Goal: Task Accomplishment & Management: Use online tool/utility

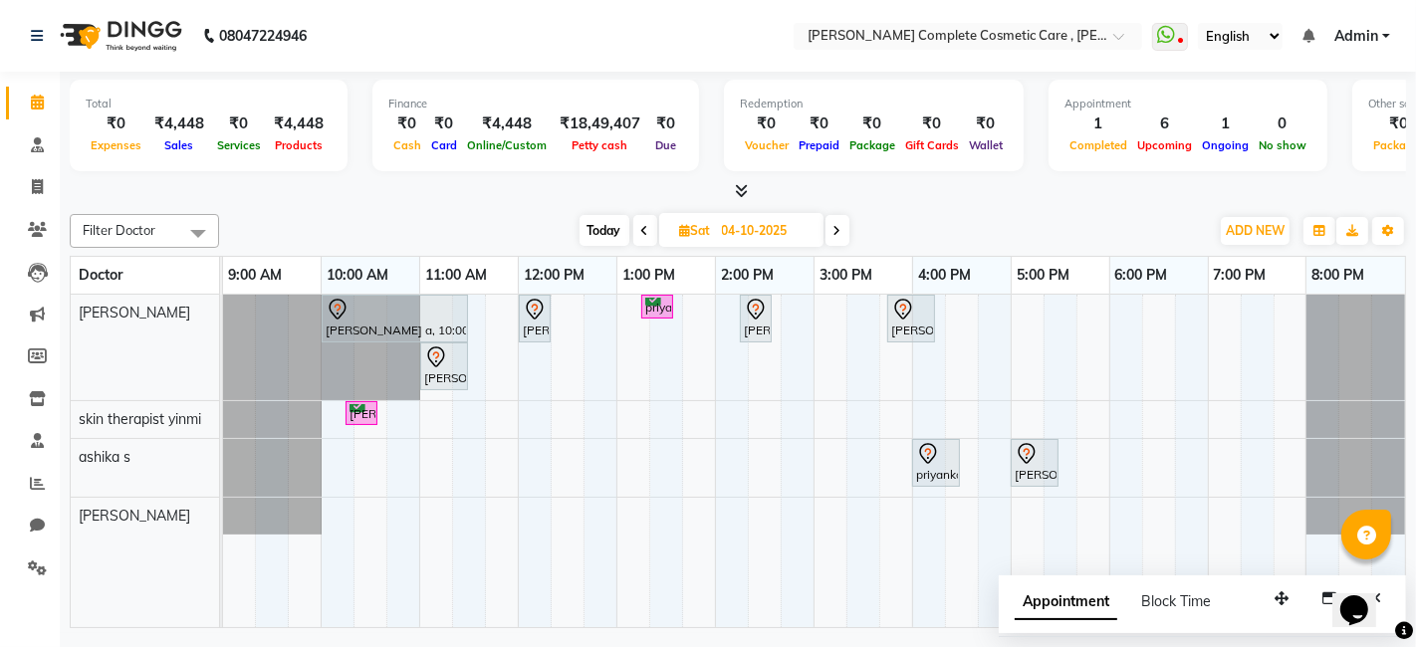
click at [589, 222] on span "Today" at bounding box center [605, 230] width 50 height 31
type input "03-10-2025"
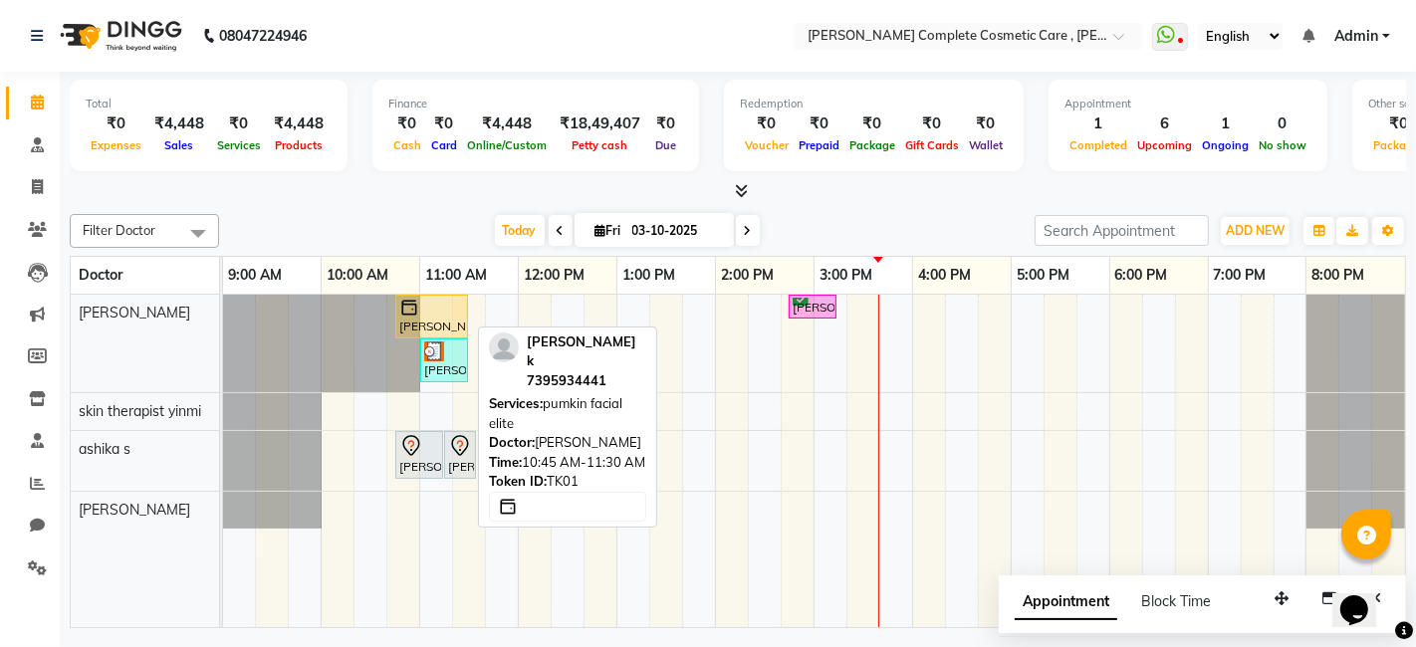
click at [452, 309] on div at bounding box center [431, 308] width 65 height 20
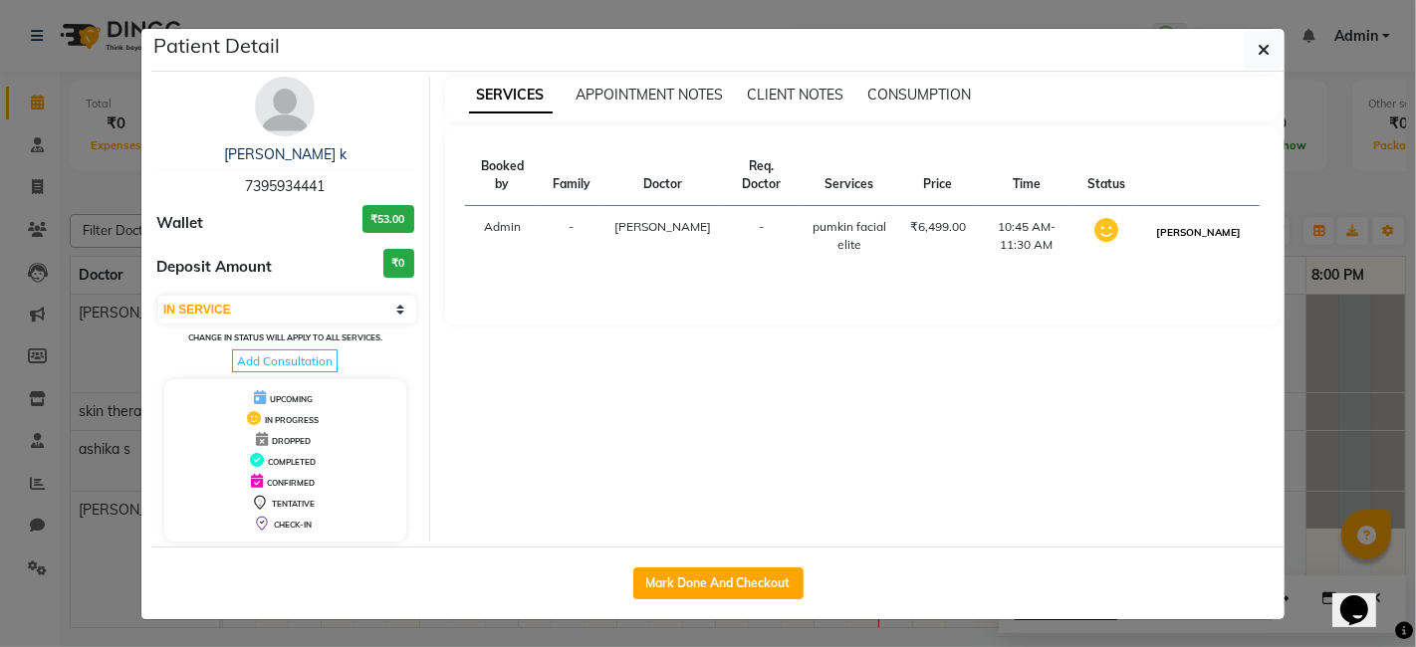
click at [1208, 221] on button "[PERSON_NAME]" at bounding box center [1198, 232] width 95 height 25
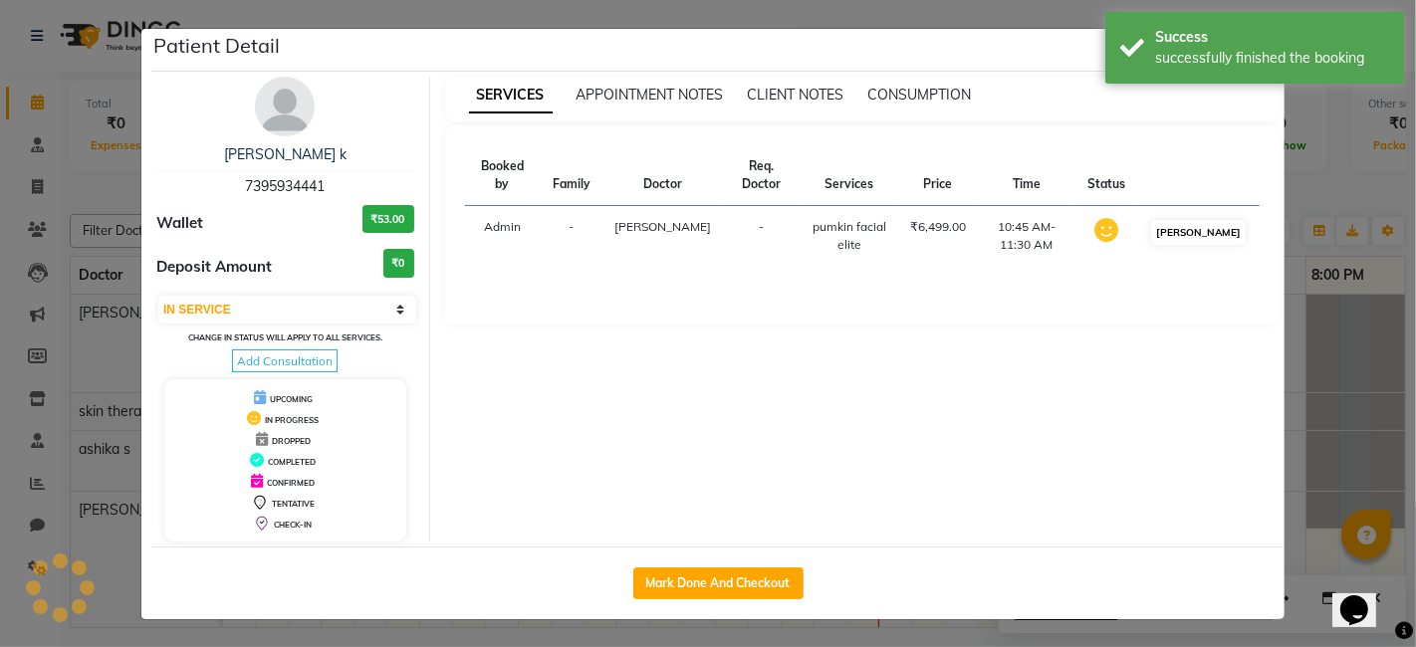
select select "3"
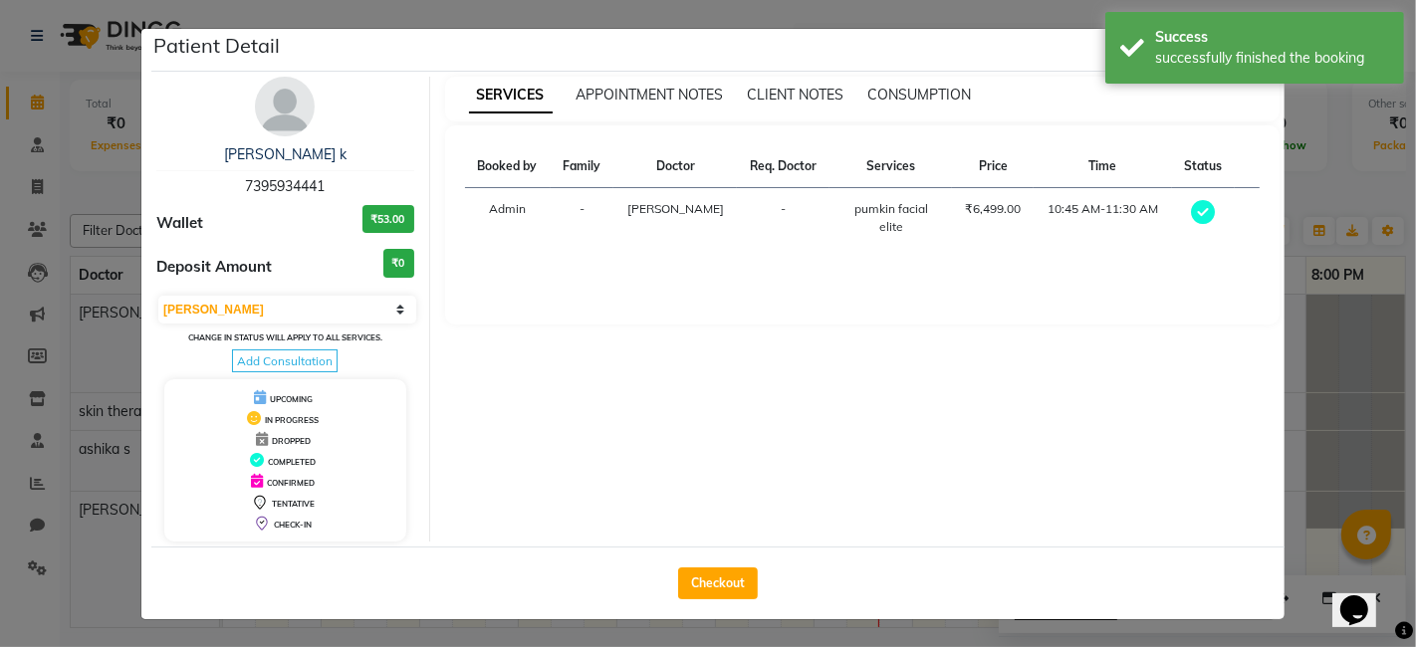
click at [739, 559] on div "Checkout" at bounding box center [717, 583] width 1133 height 73
click at [731, 591] on button "Checkout" at bounding box center [718, 584] width 80 height 32
select select "service"
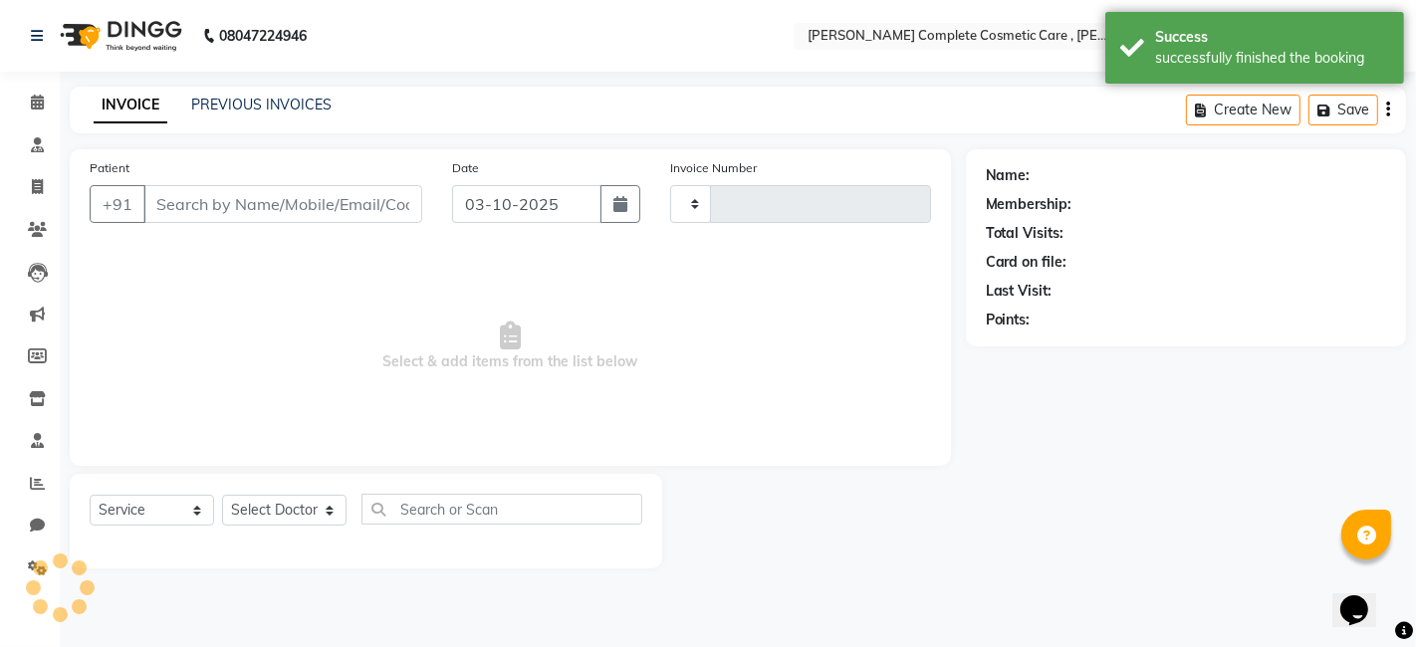
type input "0657"
select select "7560"
select select "product"
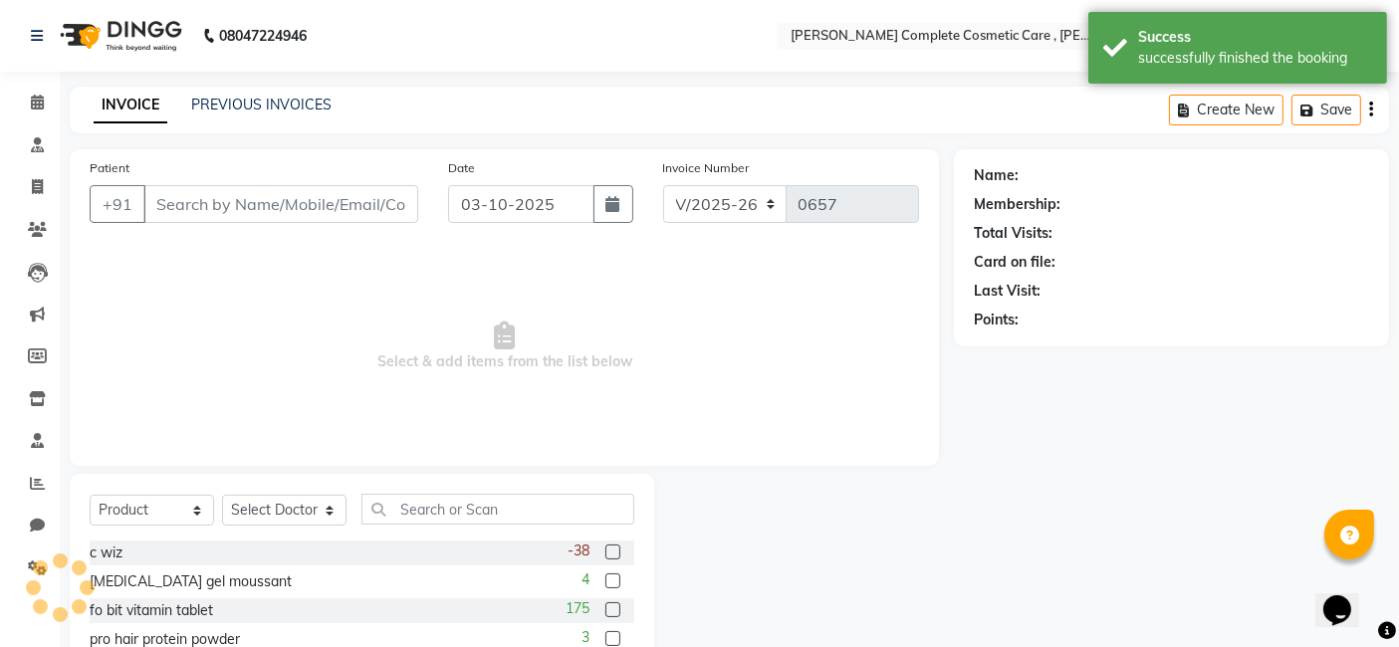
type input "7395934441"
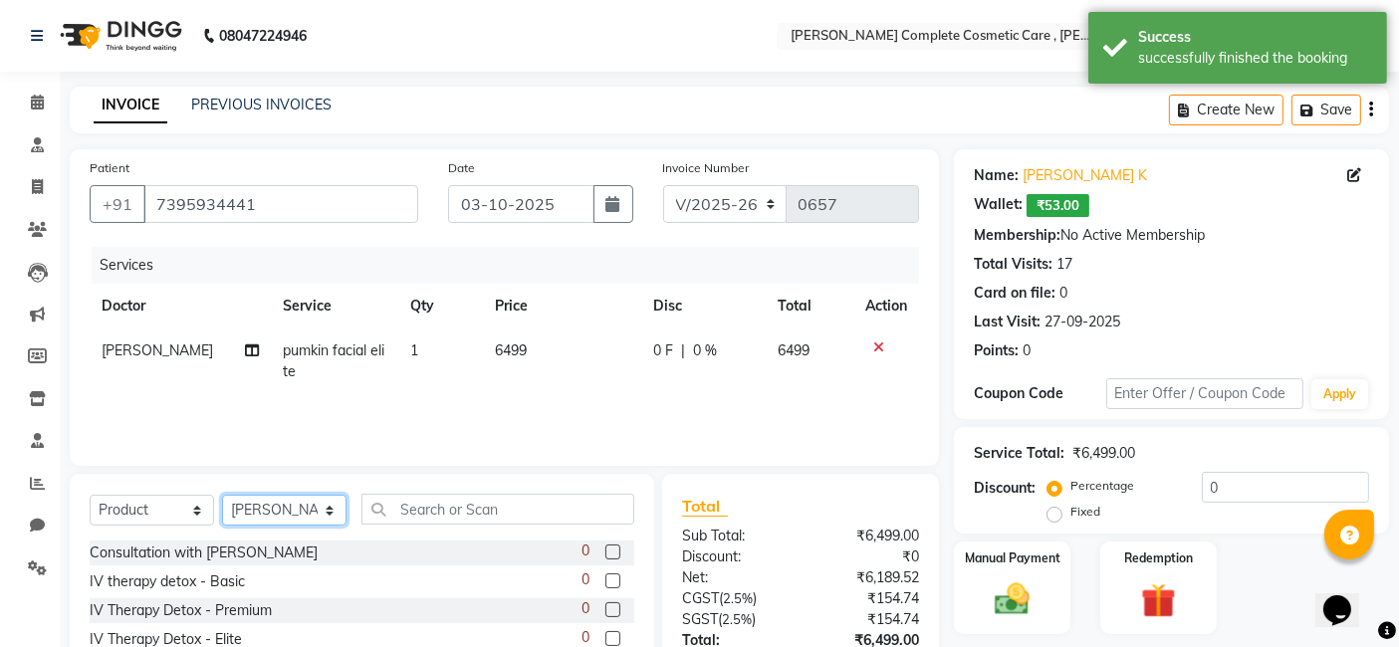
click at [310, 504] on select "Select Doctor [PERSON_NAME] s [PERSON_NAME] [PERSON_NAME] k skin therapist [PER…" at bounding box center [284, 510] width 124 height 31
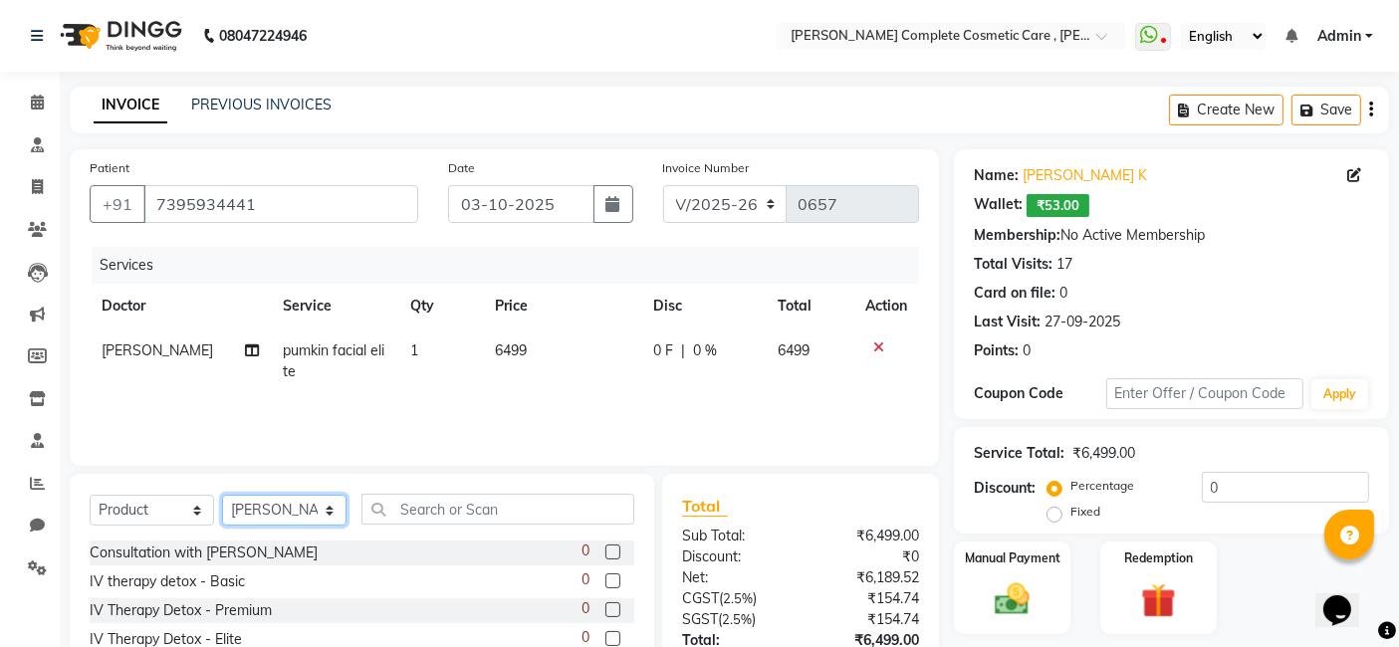
select select "83350"
click at [222, 495] on select "Select Doctor [PERSON_NAME] s [PERSON_NAME] [PERSON_NAME] k skin therapist [PER…" at bounding box center [284, 510] width 124 height 31
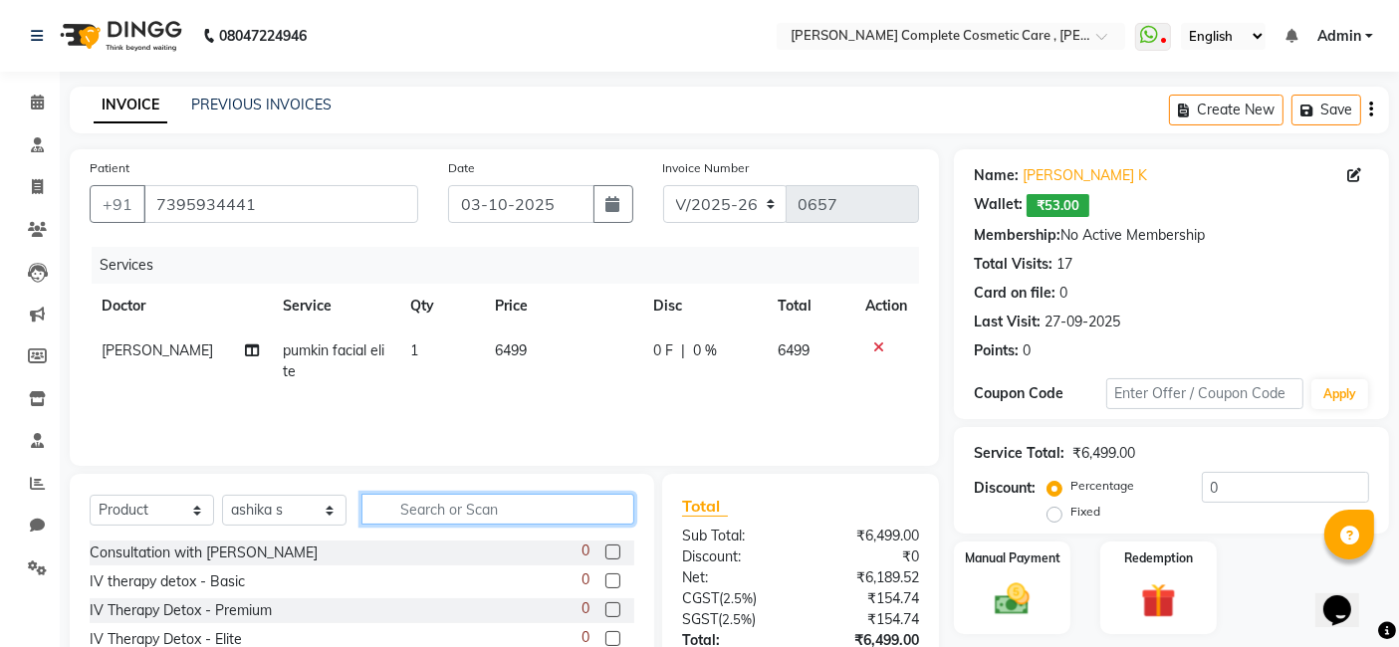
click at [507, 513] on input "text" at bounding box center [498, 509] width 273 height 31
type input "derma"
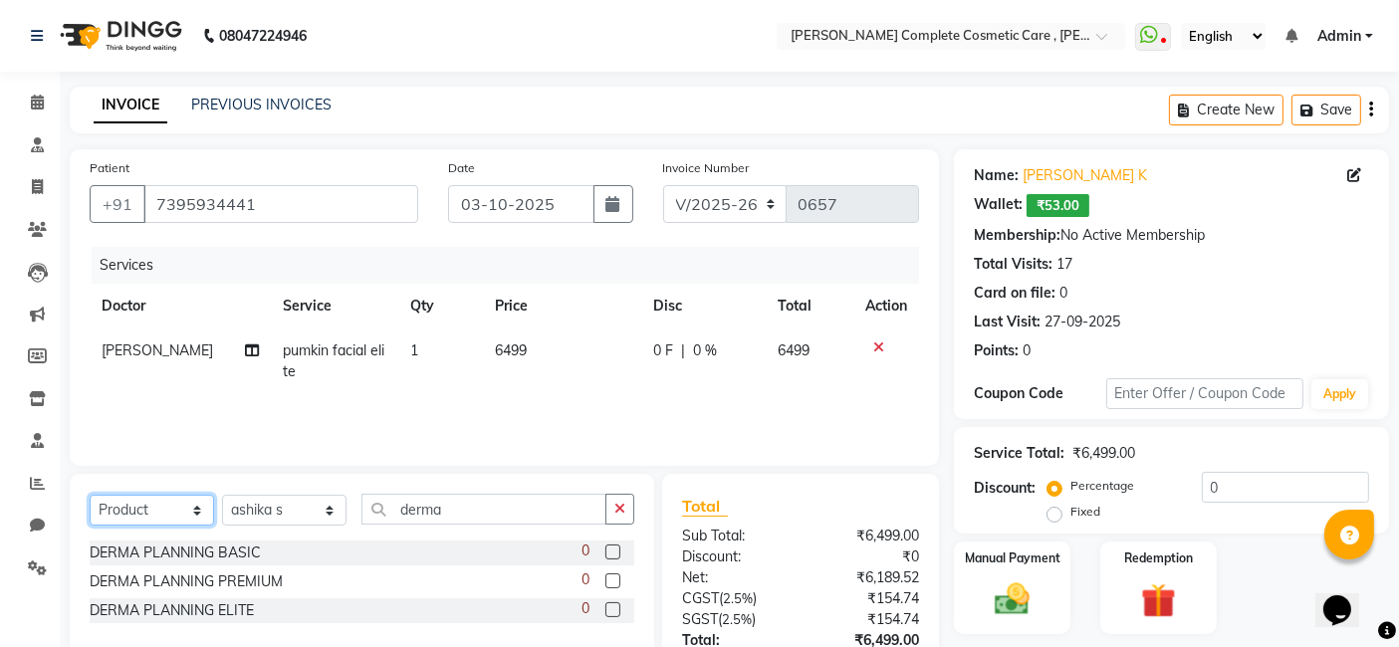
click at [123, 504] on select "Select Service Product Membership Package Voucher Prepaid Gift Card" at bounding box center [152, 510] width 124 height 31
select select "service"
click at [90, 495] on select "Select Service Product Membership Package Voucher Prepaid Gift Card" at bounding box center [152, 510] width 124 height 31
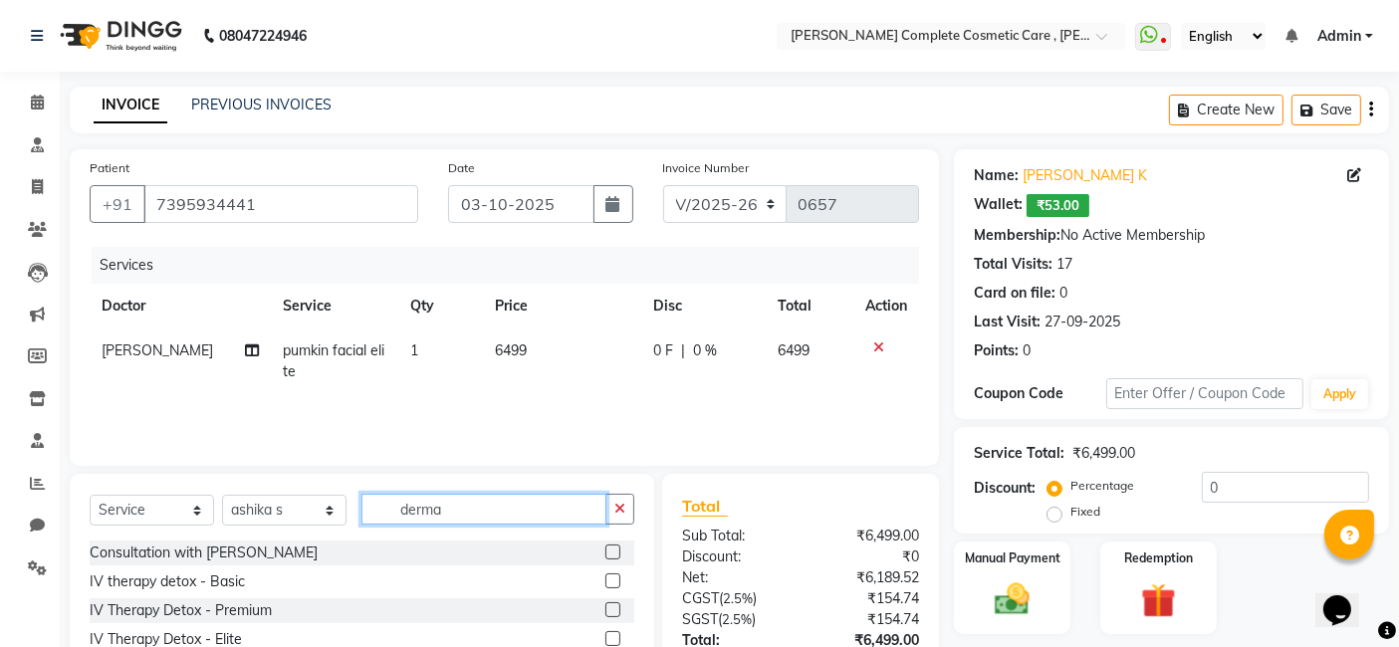
click at [446, 505] on input "derma" at bounding box center [484, 509] width 245 height 31
type input "derm"
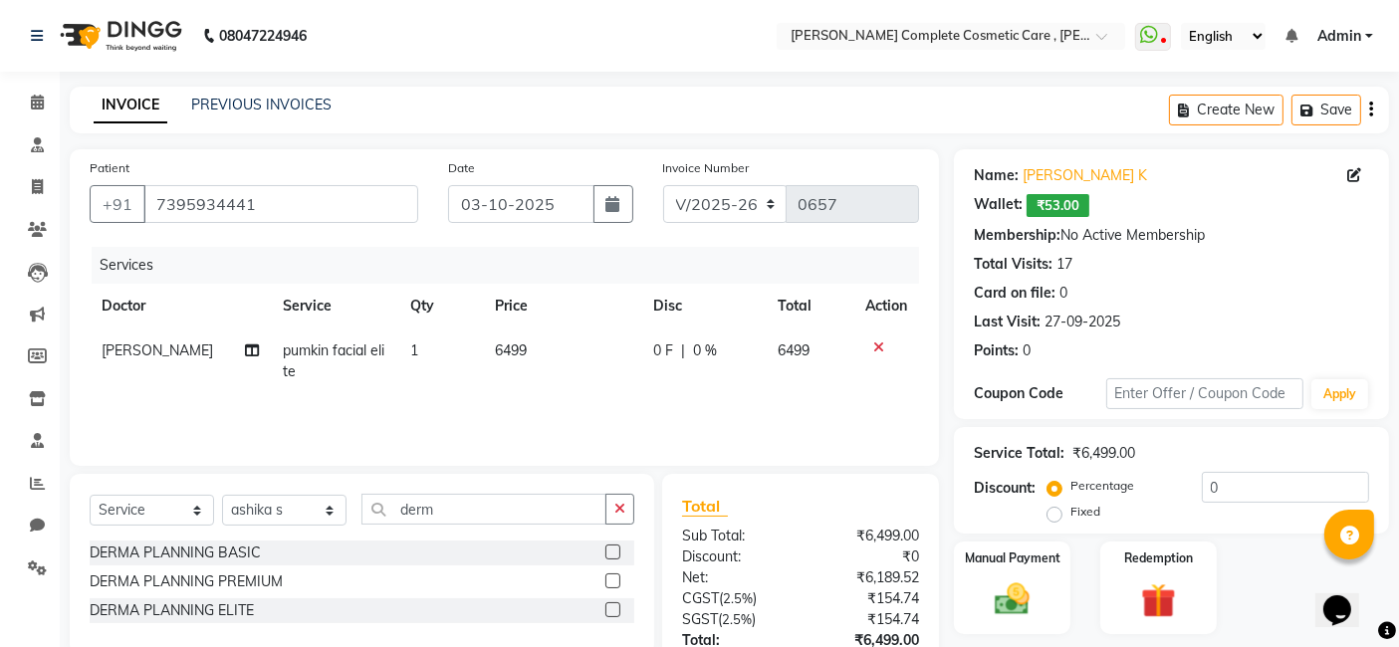
click at [619, 554] on label at bounding box center [613, 552] width 15 height 15
click at [618, 554] on input "checkbox" at bounding box center [612, 553] width 13 height 13
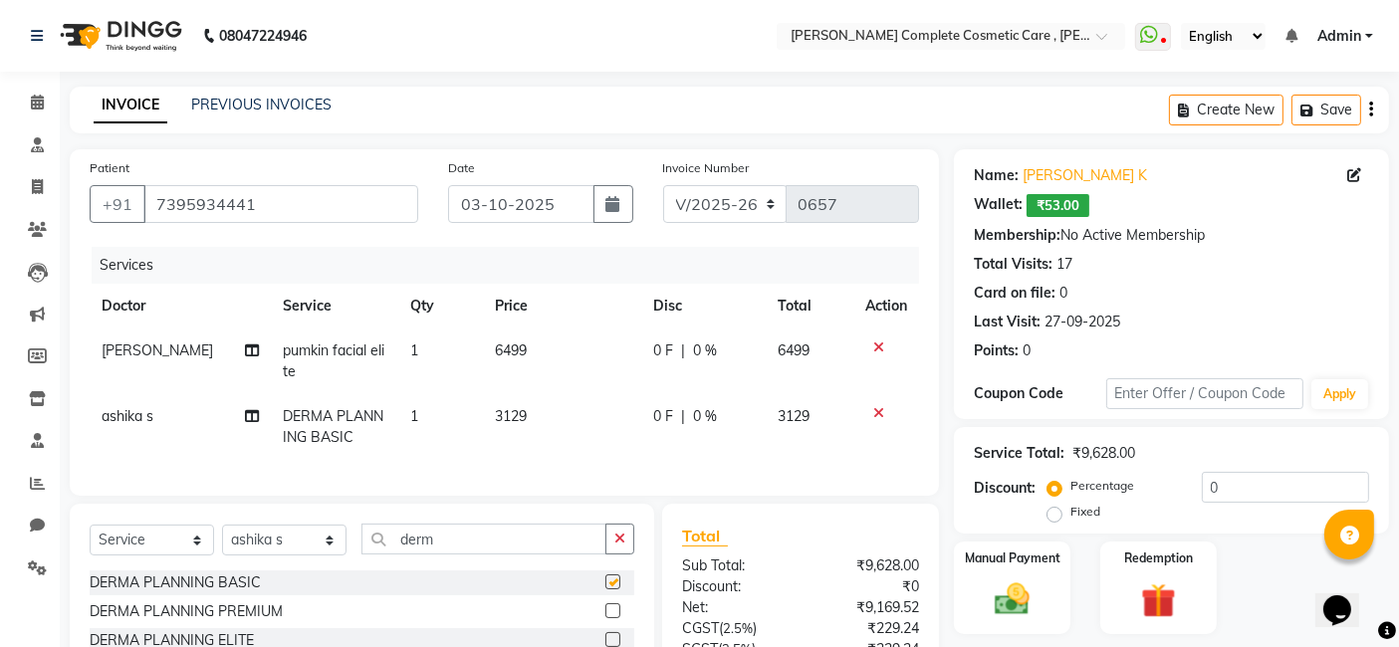
checkbox input "false"
click at [875, 351] on icon at bounding box center [878, 348] width 11 height 14
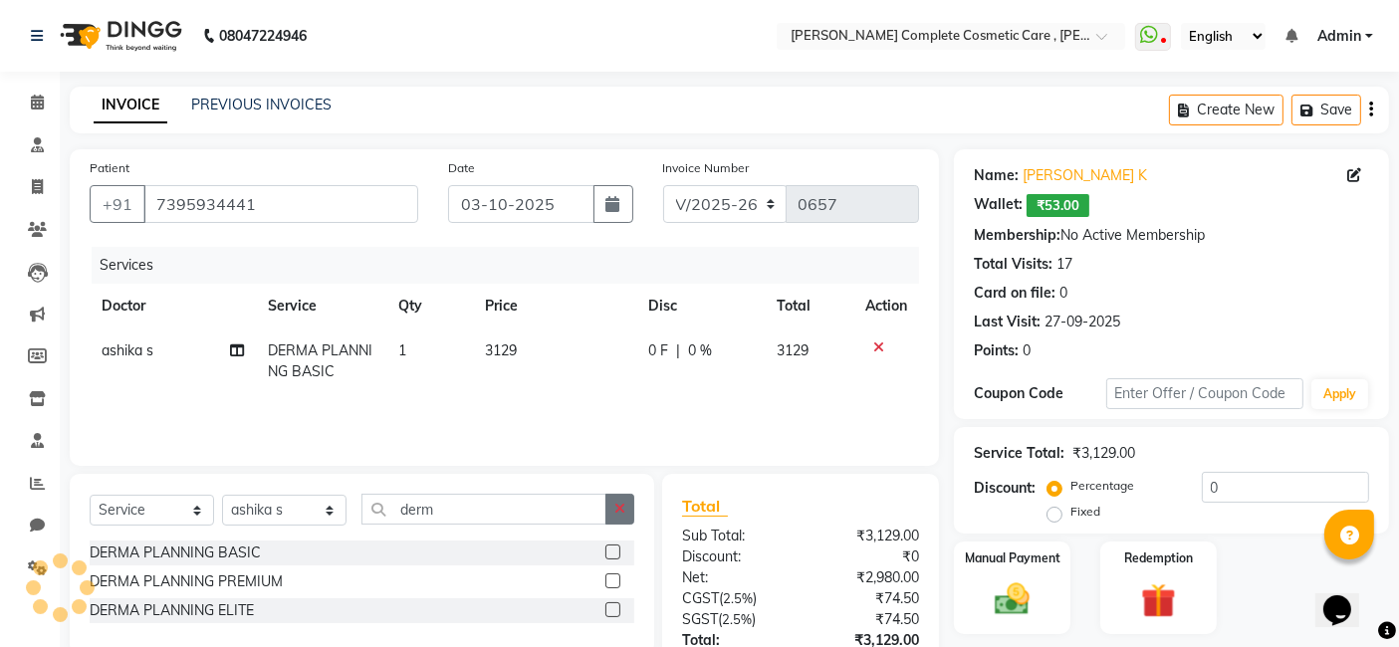
click at [624, 504] on icon "button" at bounding box center [620, 509] width 11 height 14
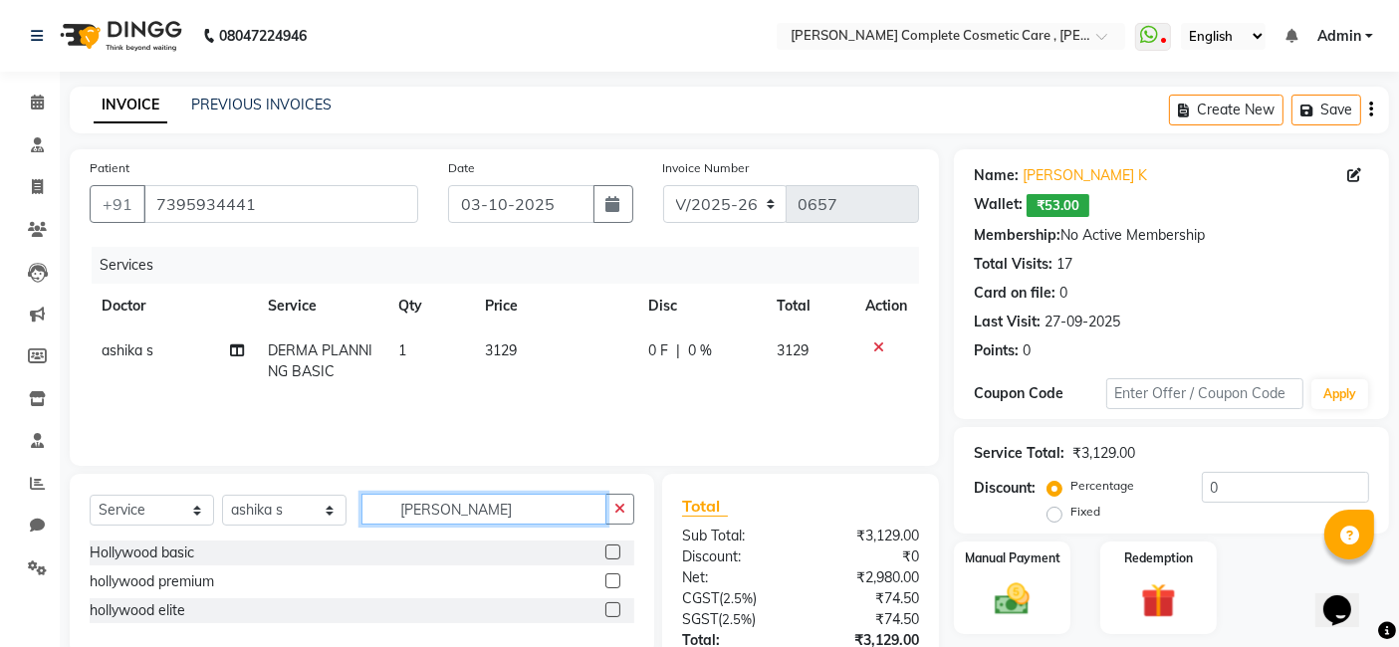
type input "[PERSON_NAME]"
click at [609, 610] on label at bounding box center [613, 610] width 15 height 15
click at [609, 610] on input "checkbox" at bounding box center [612, 611] width 13 height 13
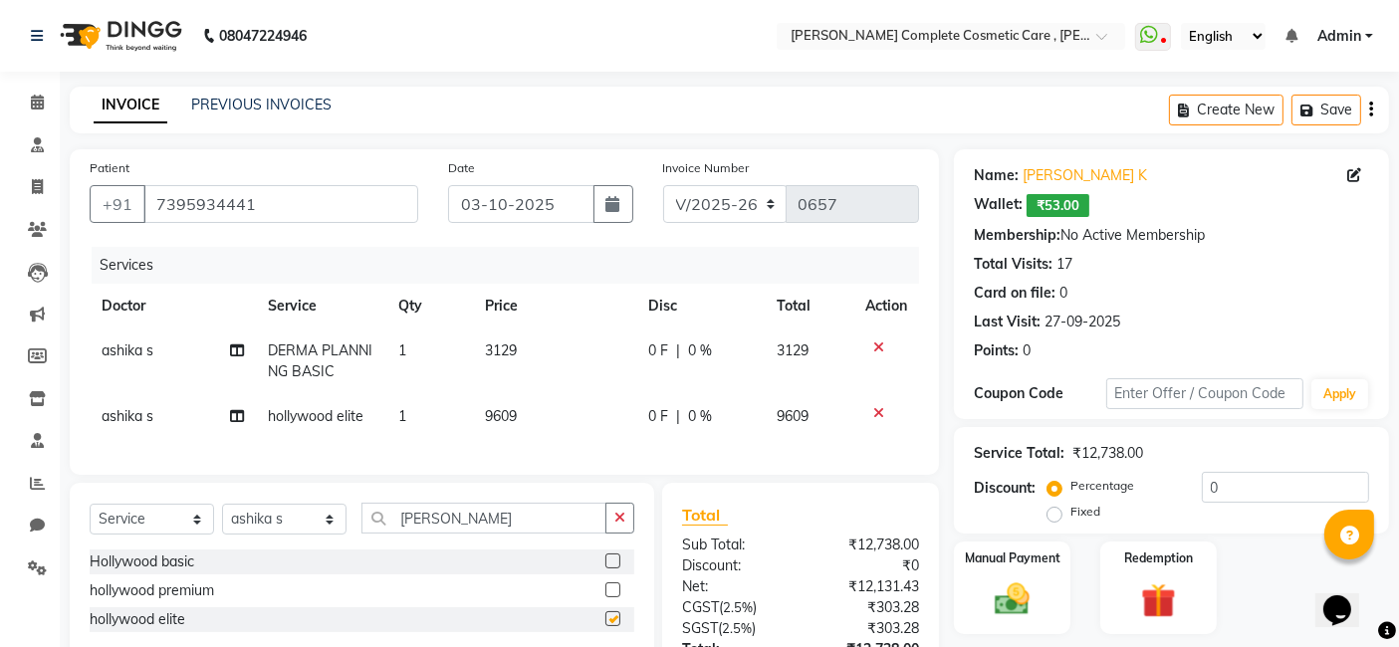
checkbox input "false"
click at [624, 525] on icon "button" at bounding box center [620, 518] width 11 height 14
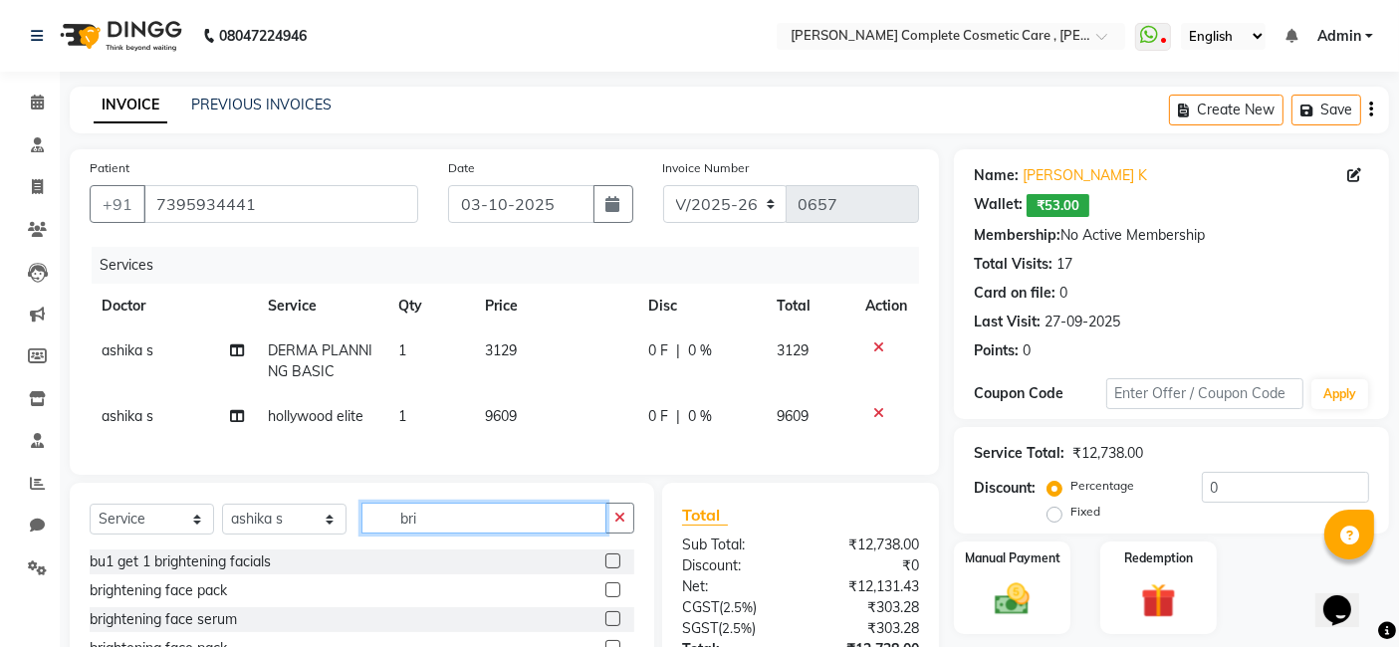
type input "bri"
click at [609, 598] on label at bounding box center [613, 590] width 15 height 15
click at [609, 598] on input "checkbox" at bounding box center [612, 591] width 13 height 13
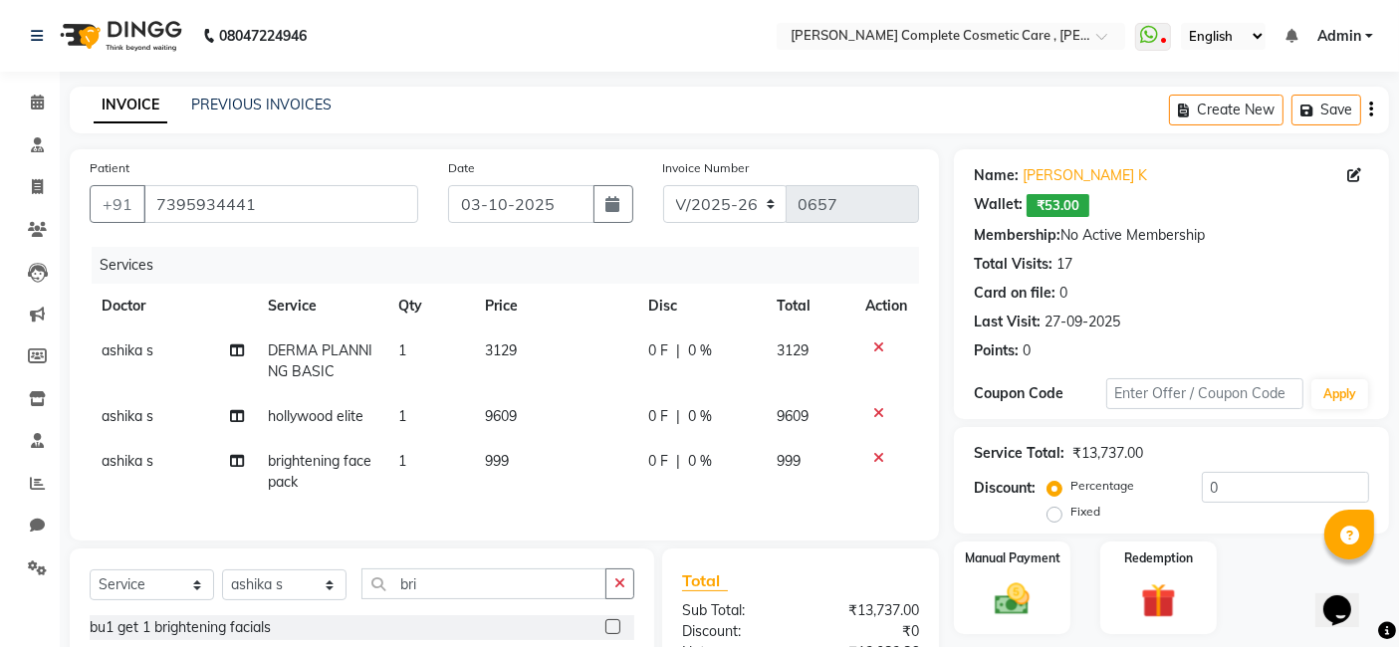
checkbox input "false"
click at [625, 596] on button "button" at bounding box center [620, 584] width 29 height 31
click at [179, 601] on select "Select Service Product Membership Package Voucher Prepaid Gift Card" at bounding box center [152, 585] width 124 height 31
select select "product"
click at [90, 587] on select "Select Service Product Membership Package Voucher Prepaid Gift Card" at bounding box center [152, 585] width 124 height 31
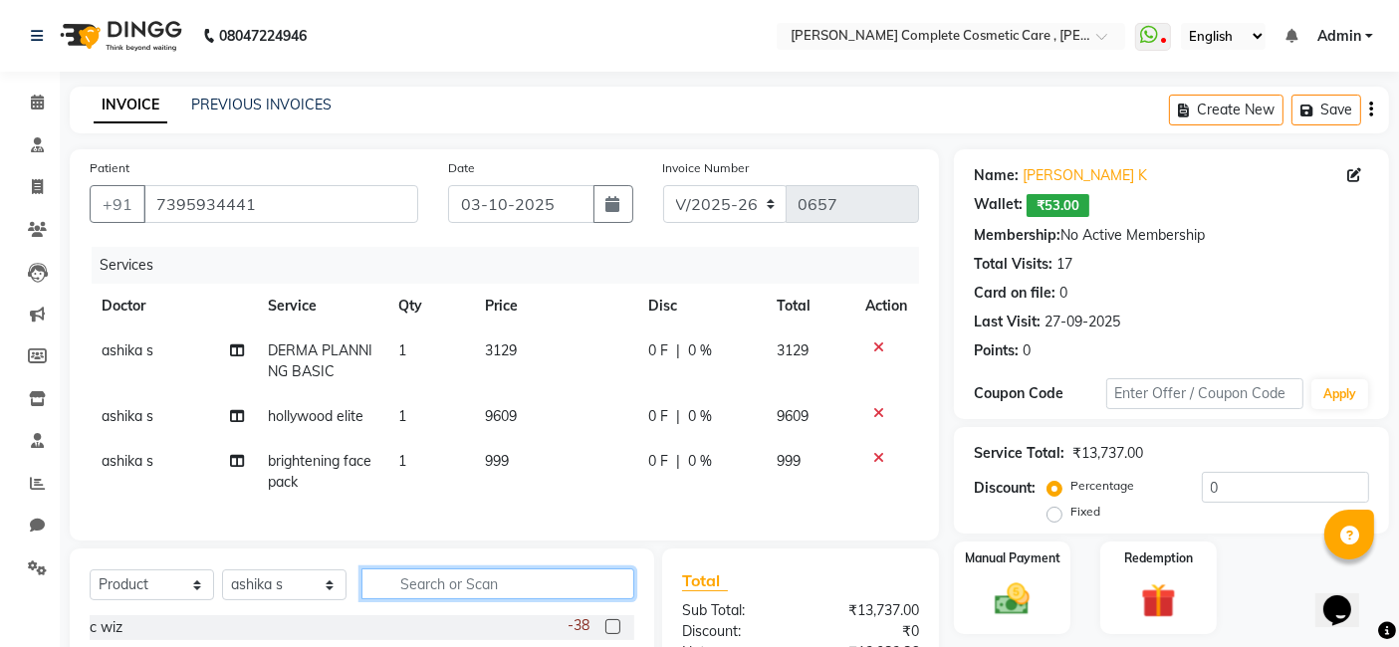
click at [407, 600] on input "text" at bounding box center [498, 584] width 273 height 31
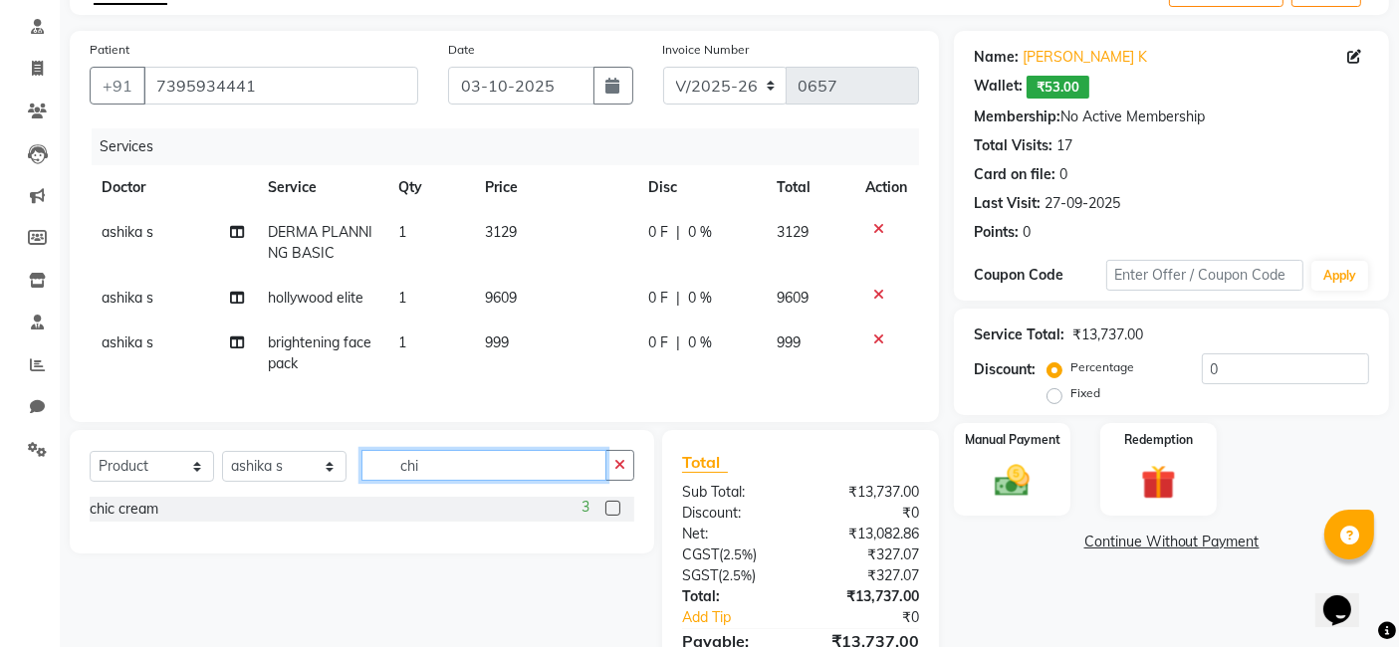
scroll to position [120, 0]
type input "chi"
click at [611, 515] on label at bounding box center [613, 507] width 15 height 15
click at [611, 515] on input "checkbox" at bounding box center [612, 508] width 13 height 13
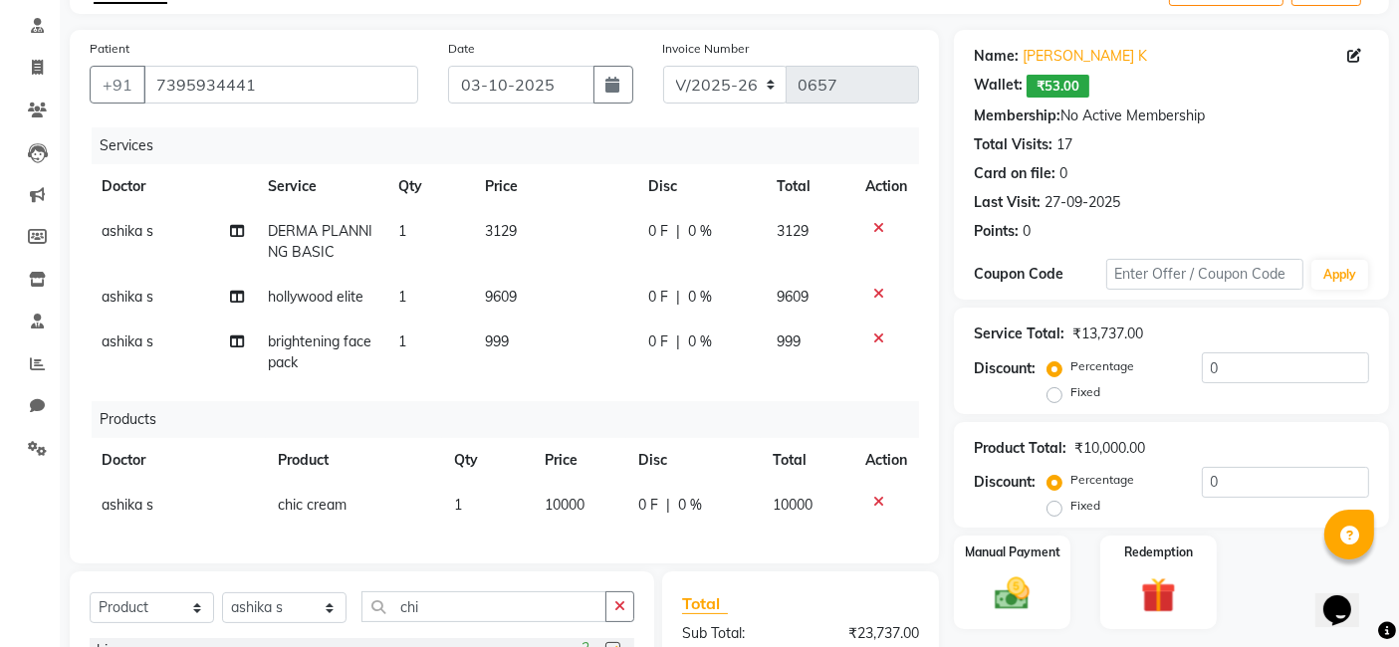
checkbox input "false"
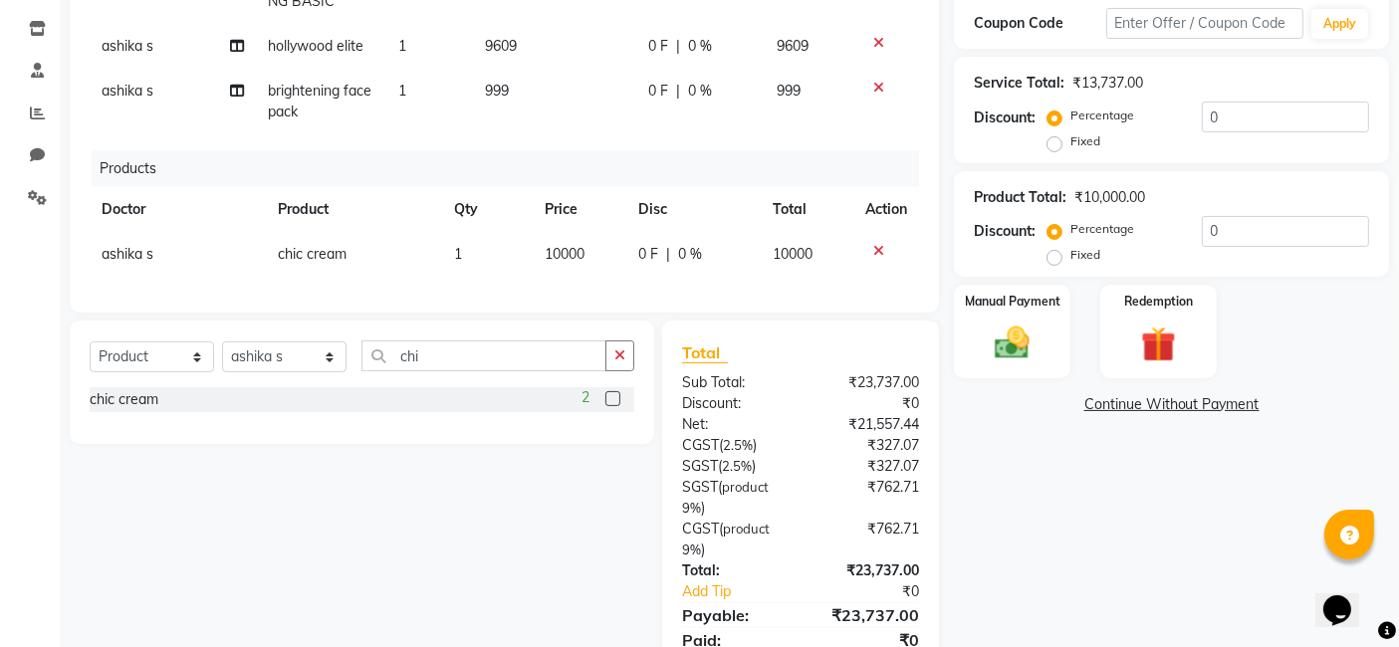
scroll to position [465, 0]
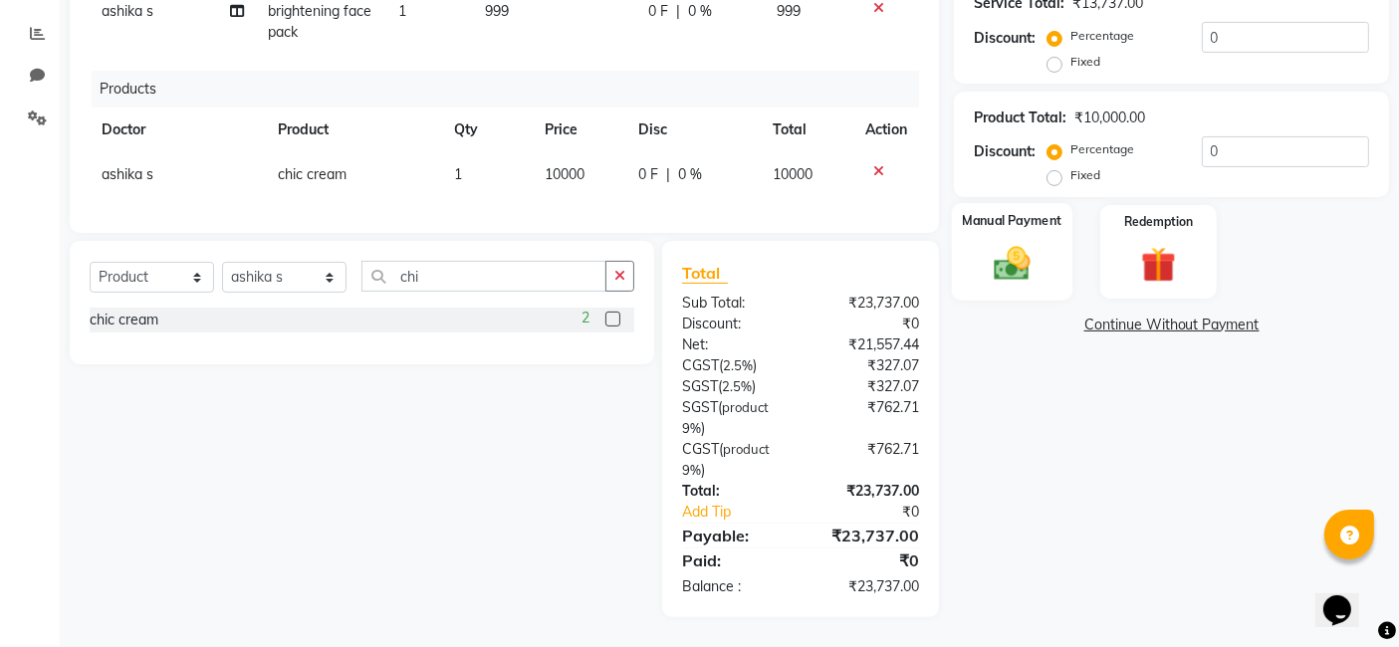
click at [1010, 267] on img at bounding box center [1013, 264] width 60 height 42
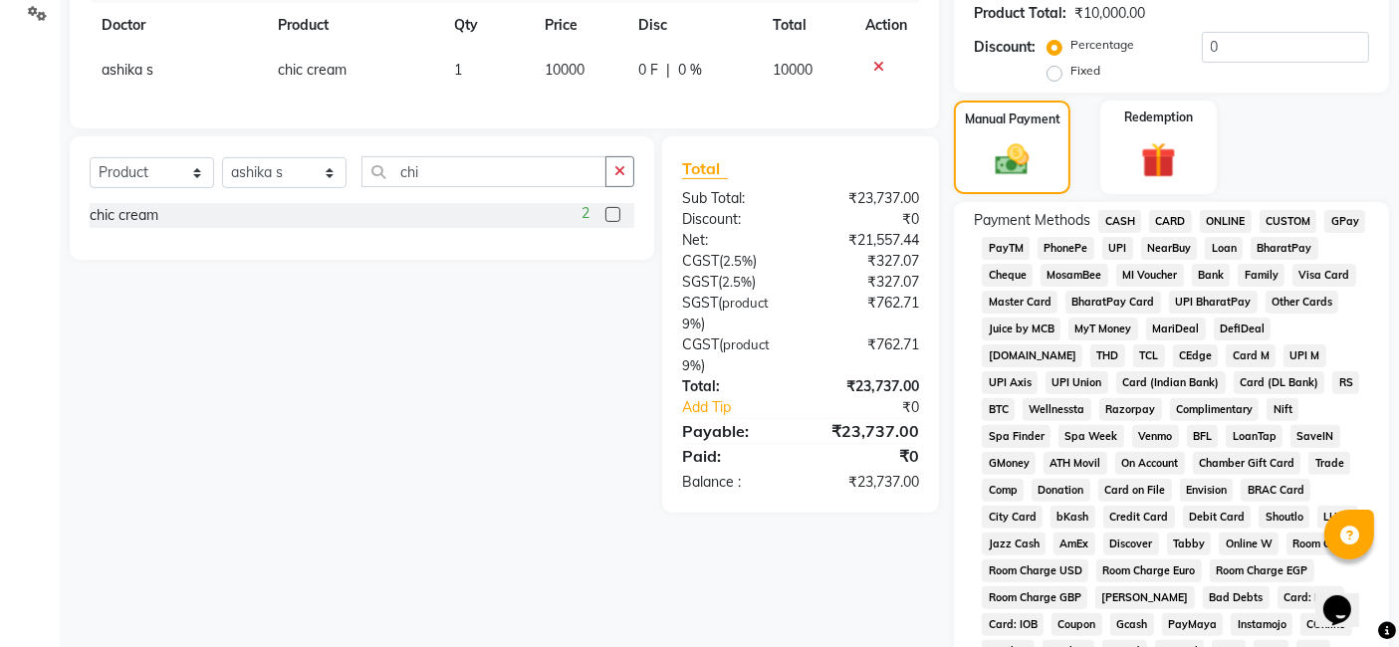
scroll to position [554, 0]
click at [1205, 120] on div "Redemption" at bounding box center [1159, 149] width 121 height 98
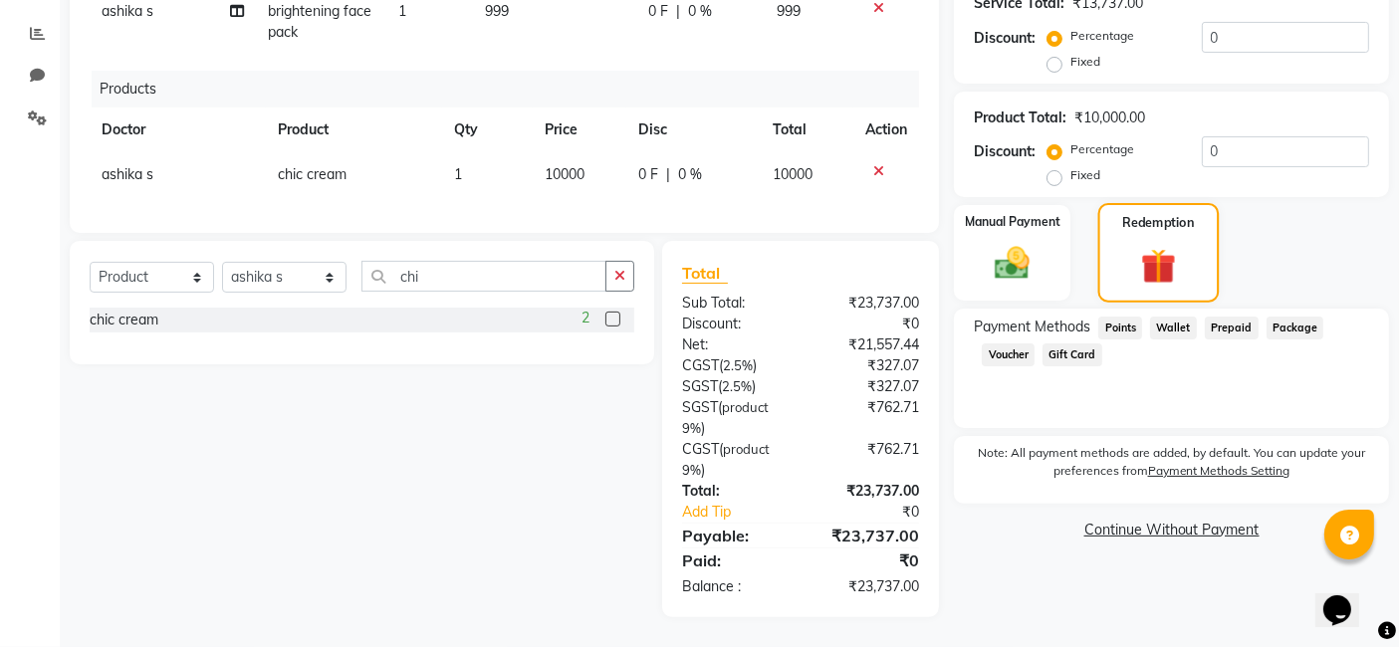
scroll to position [465, 0]
click at [1164, 317] on span "Wallet" at bounding box center [1173, 328] width 47 height 23
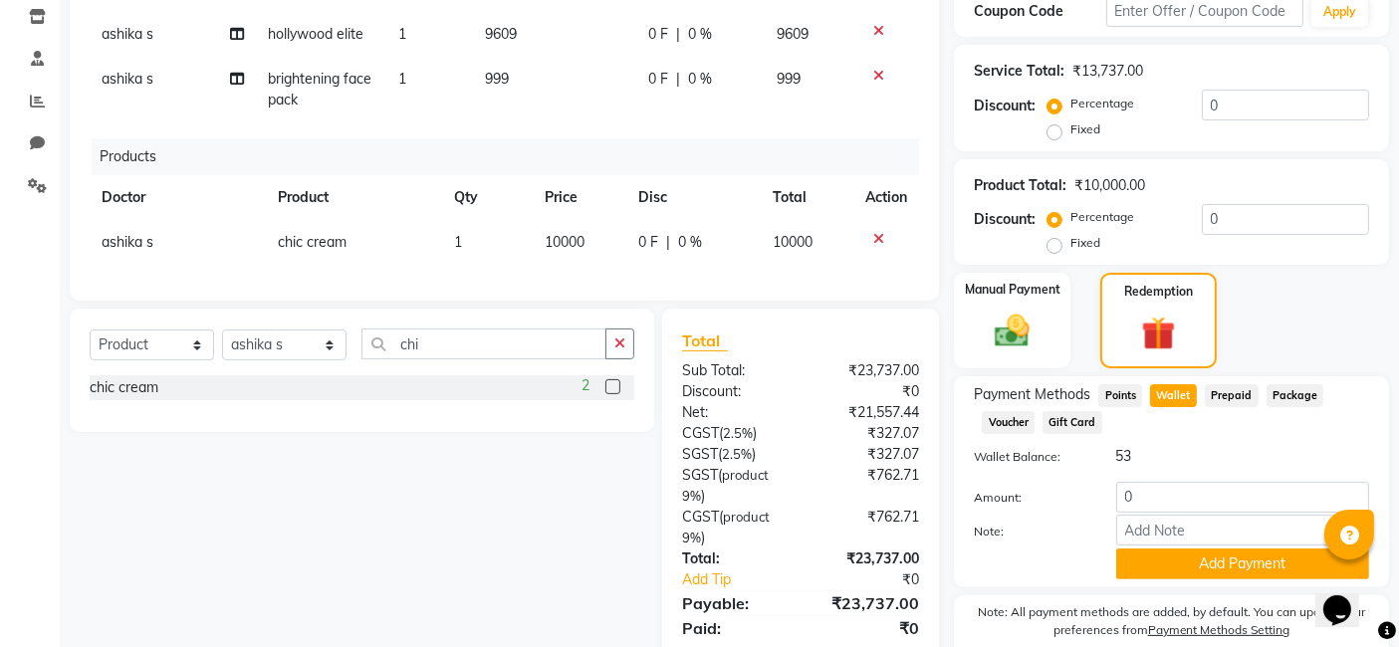
scroll to position [380, 0]
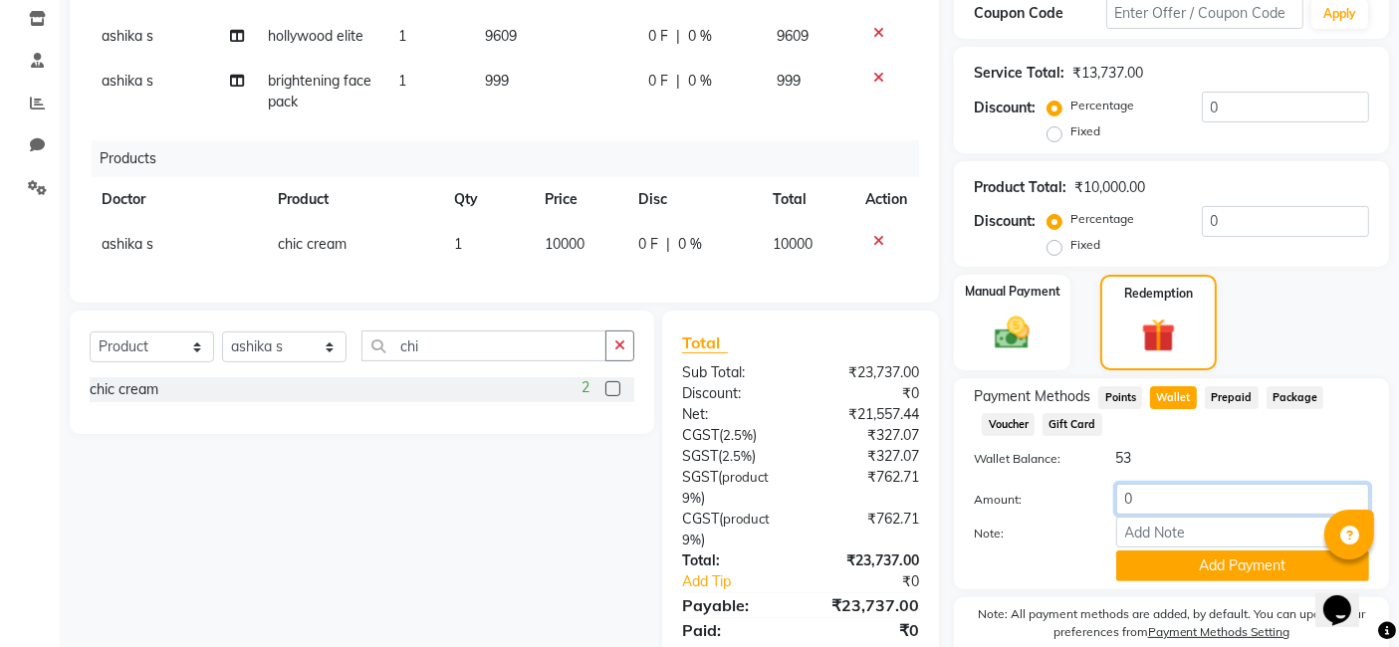
click at [1137, 509] on input "0" at bounding box center [1242, 499] width 253 height 31
type input "53"
click at [1221, 570] on button "Add Payment" at bounding box center [1242, 566] width 253 height 31
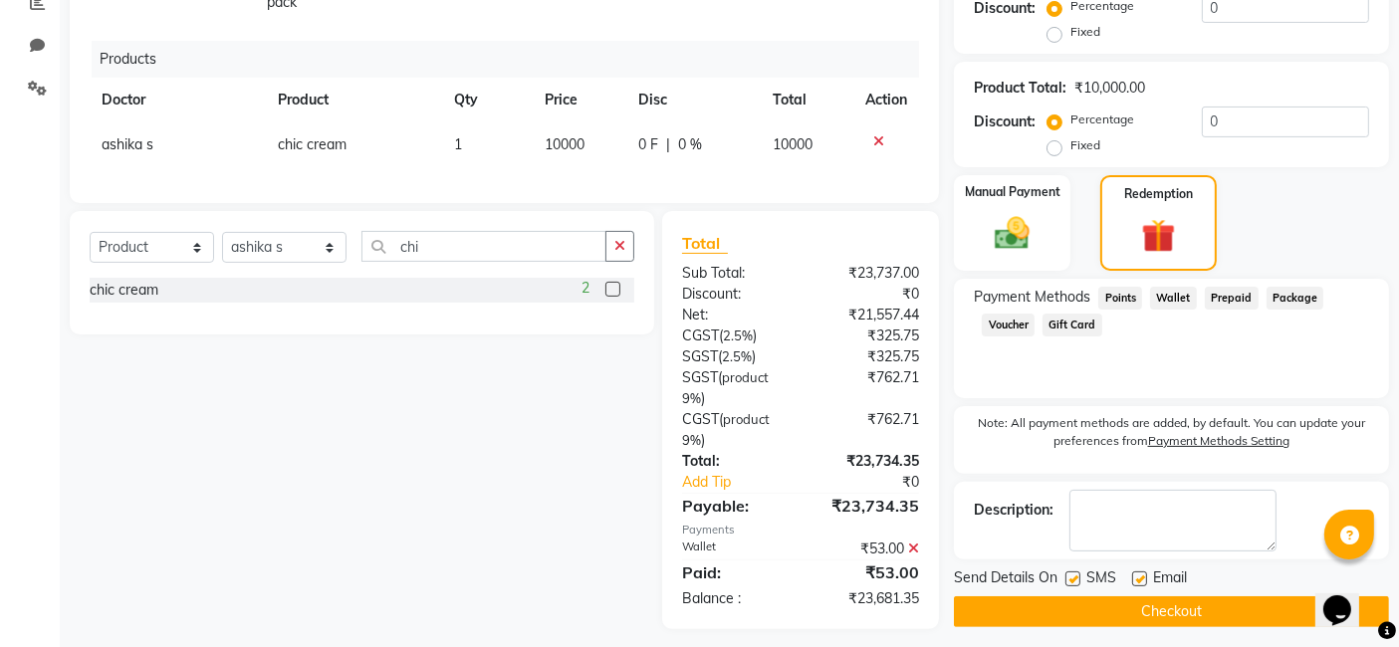
scroll to position [507, 0]
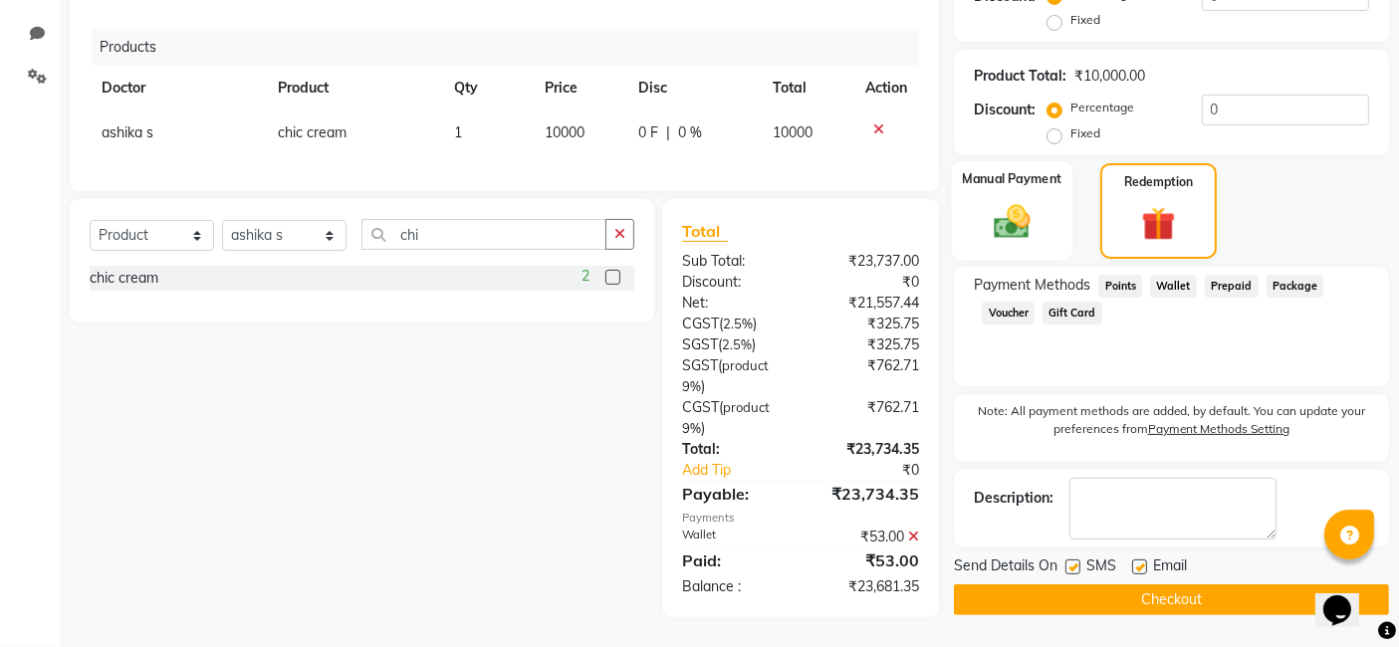
click at [1021, 201] on img at bounding box center [1013, 222] width 60 height 42
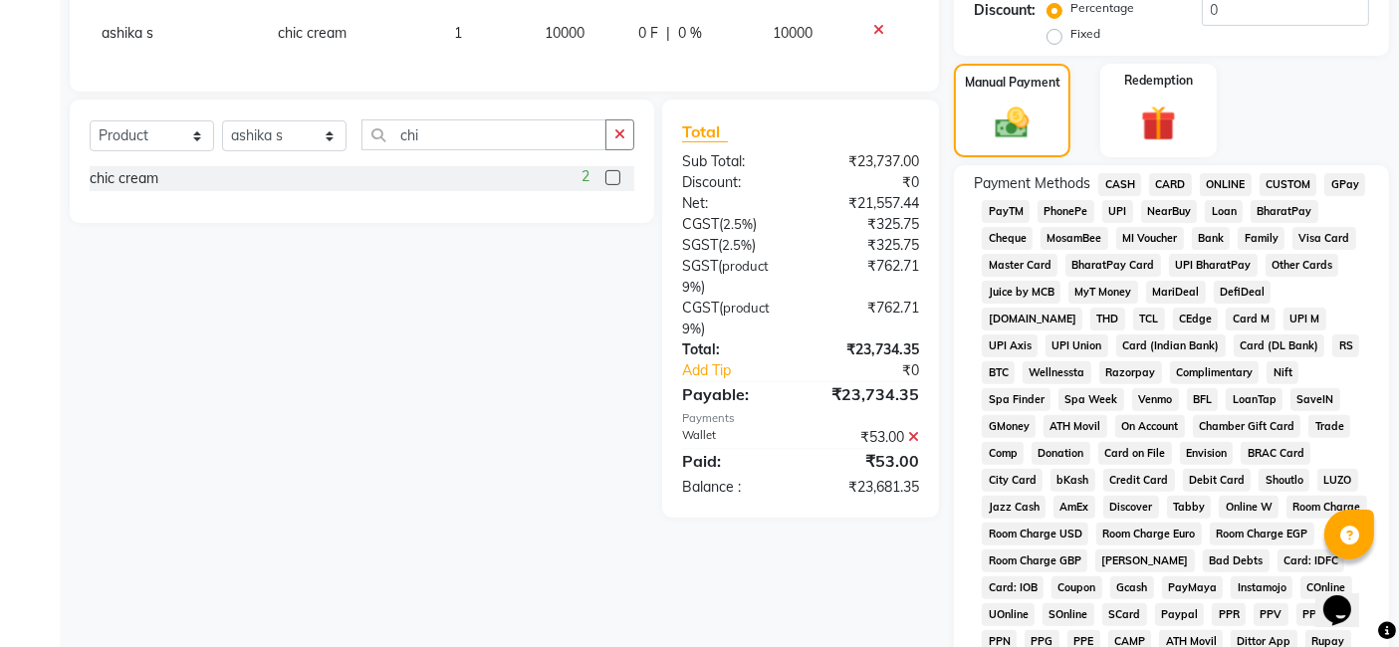
scroll to position [586, 0]
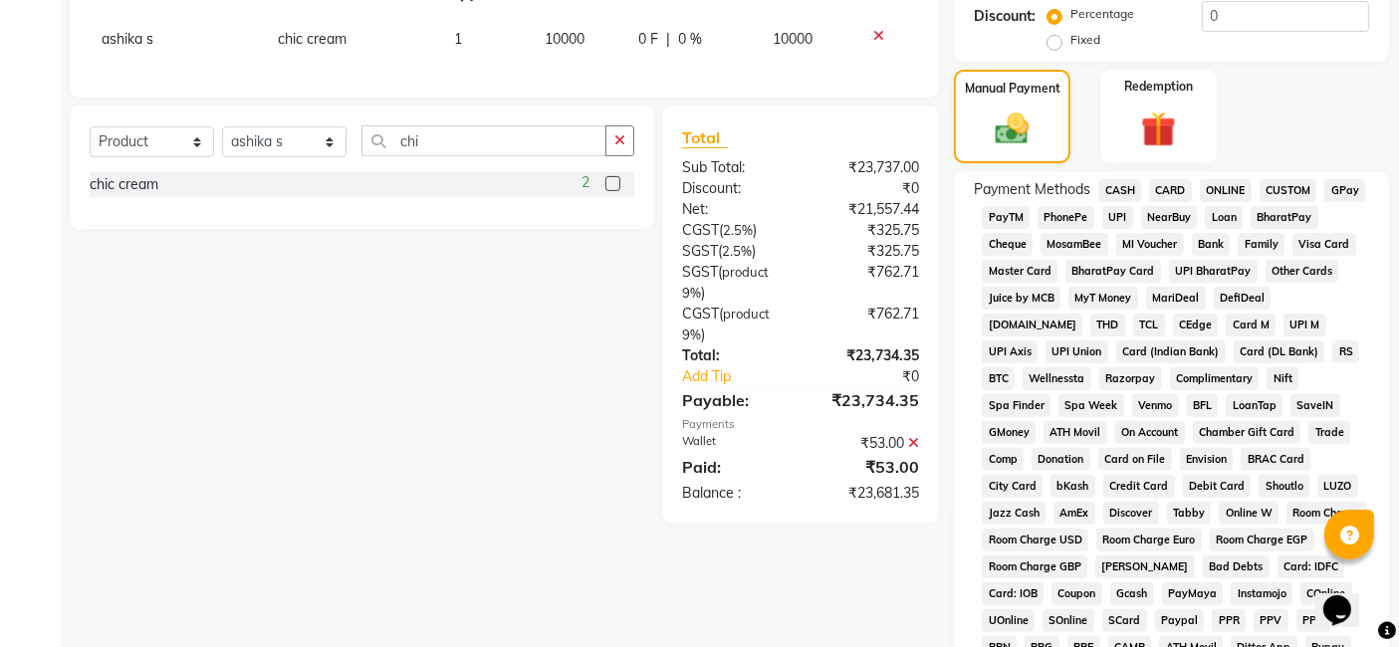
click at [1116, 189] on span "CASH" at bounding box center [1120, 190] width 43 height 23
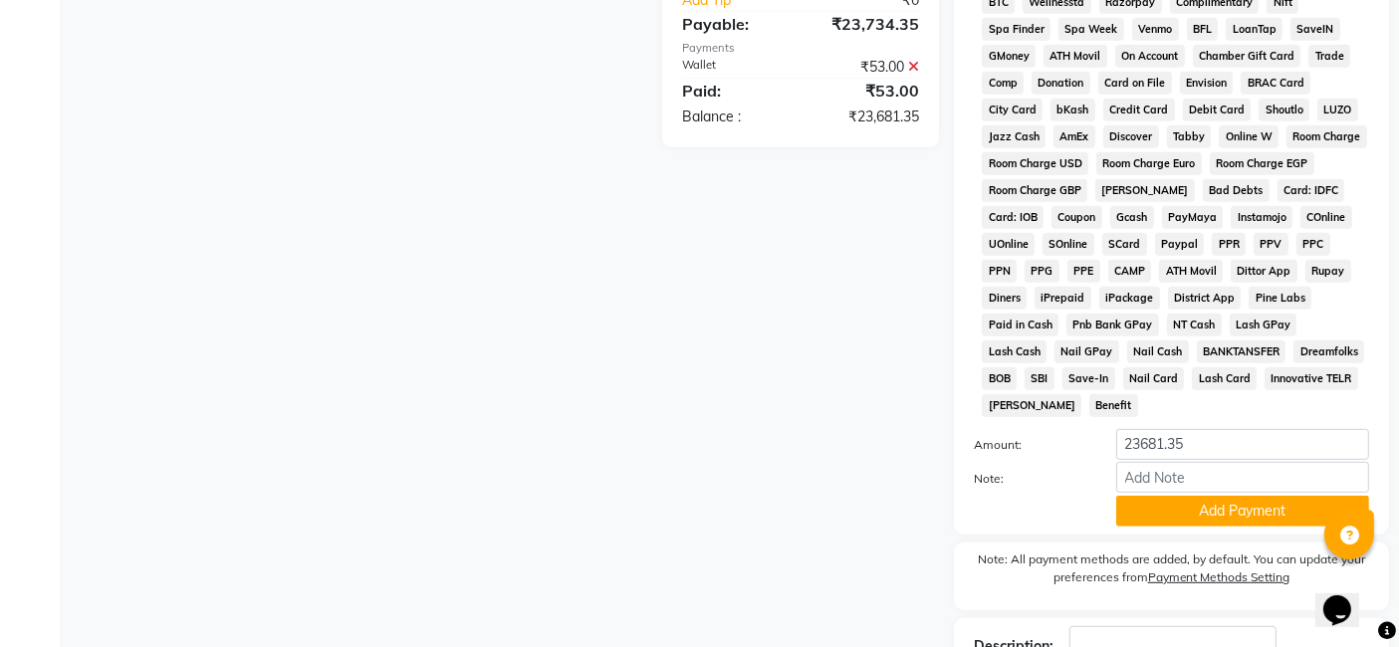
scroll to position [964, 0]
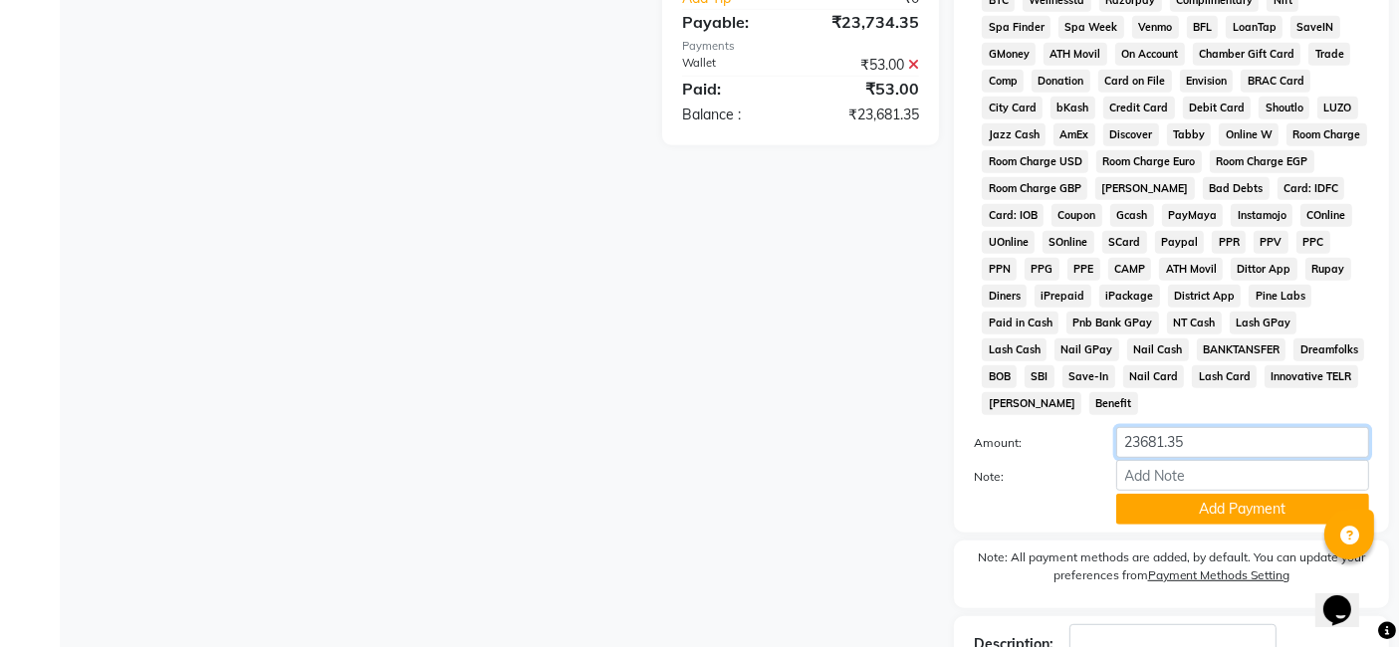
click at [1197, 427] on input "23681.35" at bounding box center [1242, 442] width 253 height 31
type input "23700"
click at [1212, 494] on button "Add Payment" at bounding box center [1242, 509] width 253 height 31
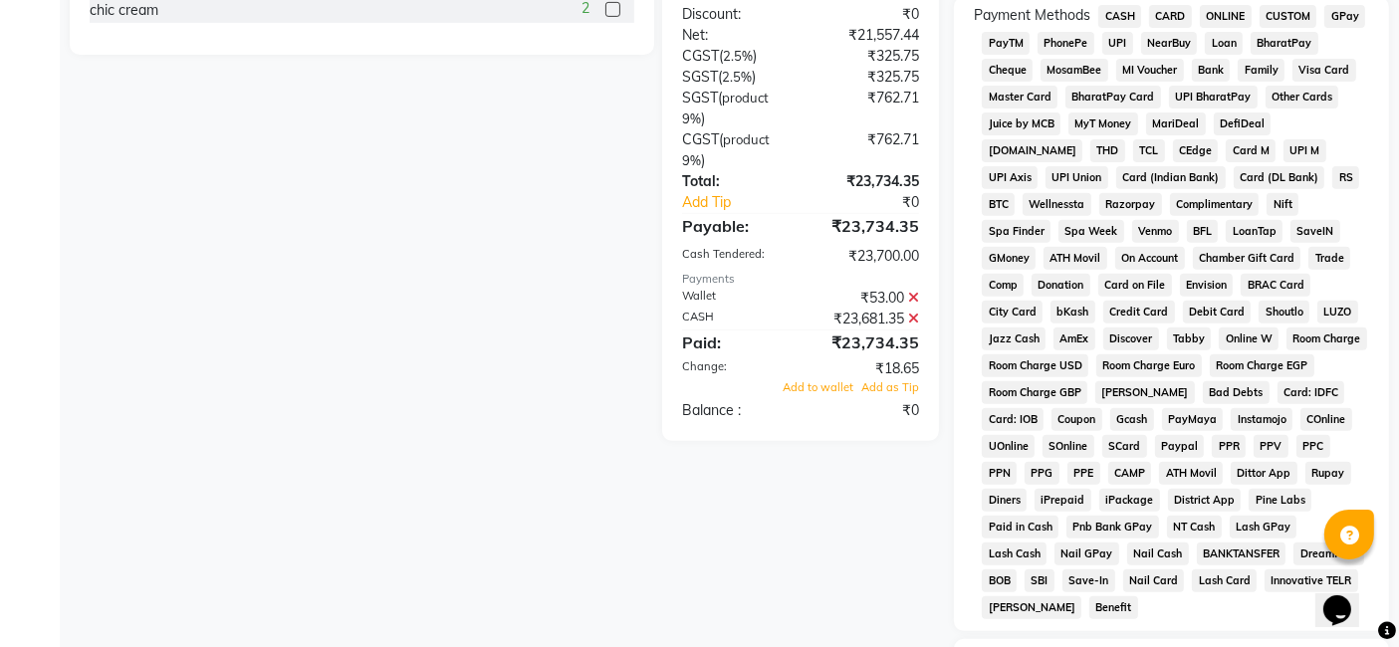
scroll to position [980, 0]
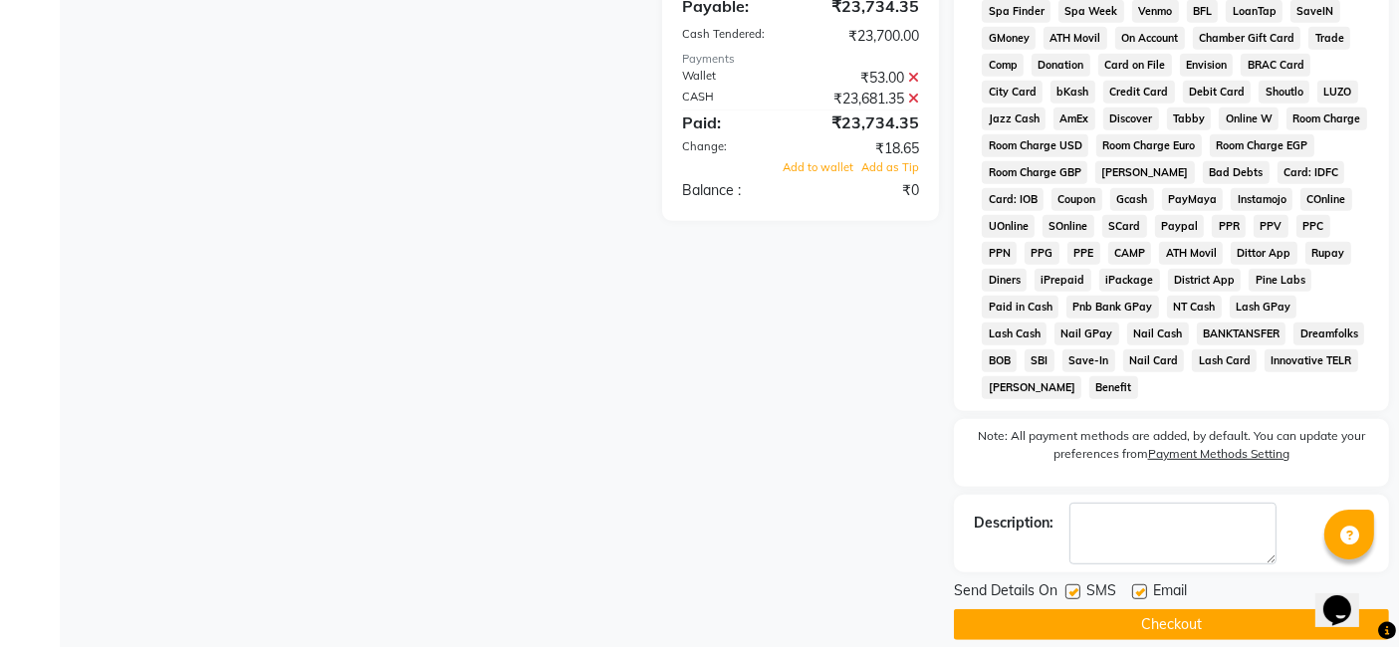
click at [1133, 610] on button "Checkout" at bounding box center [1171, 625] width 435 height 31
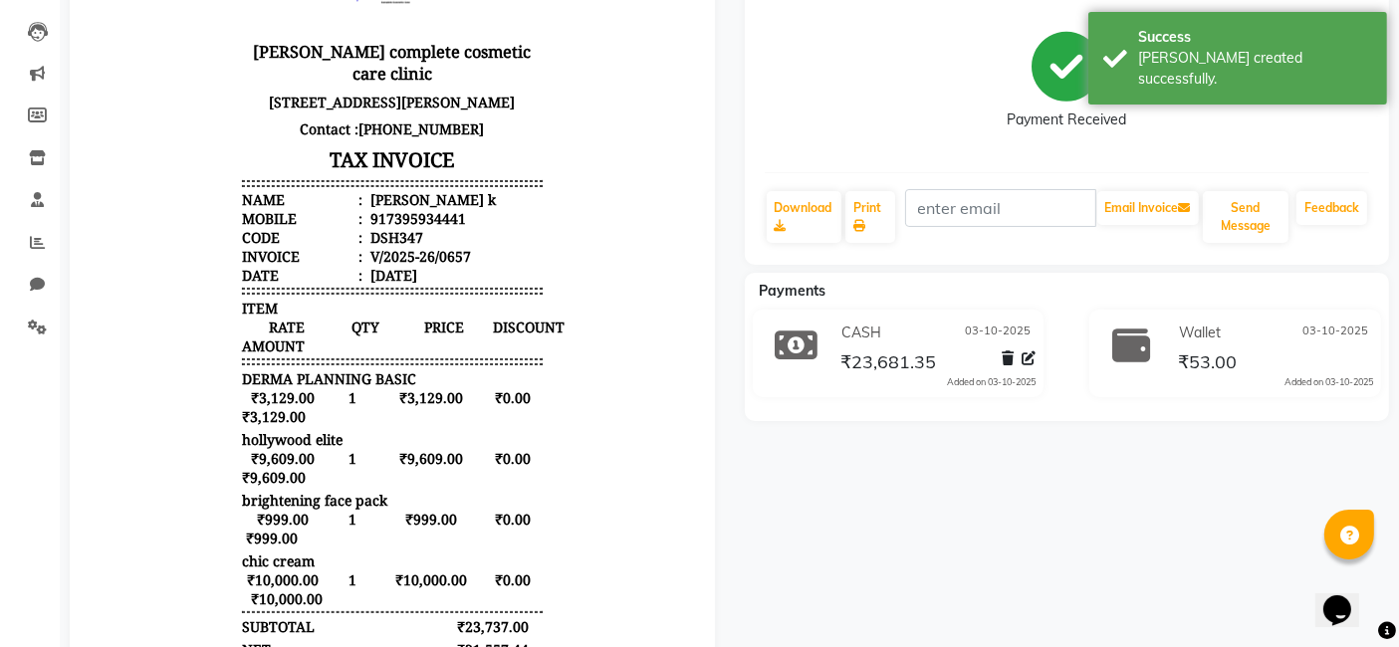
scroll to position [245, 0]
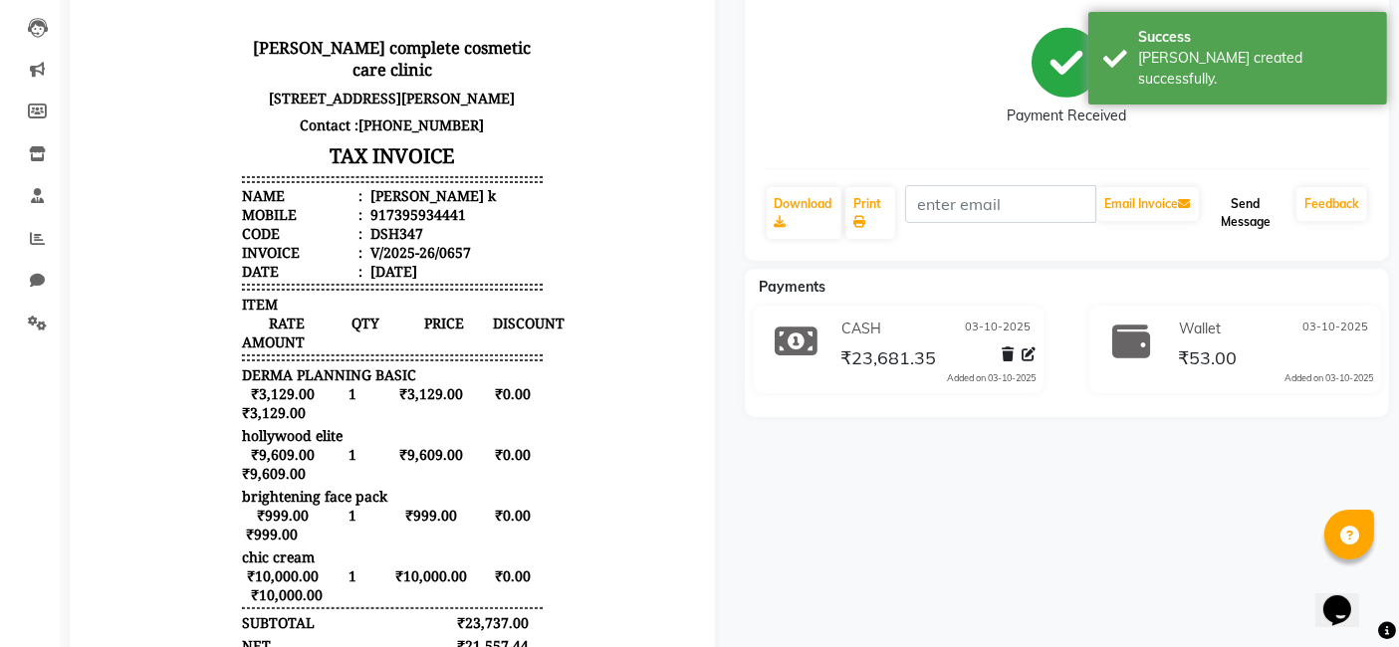
click at [1252, 193] on button "Send Message" at bounding box center [1246, 213] width 86 height 52
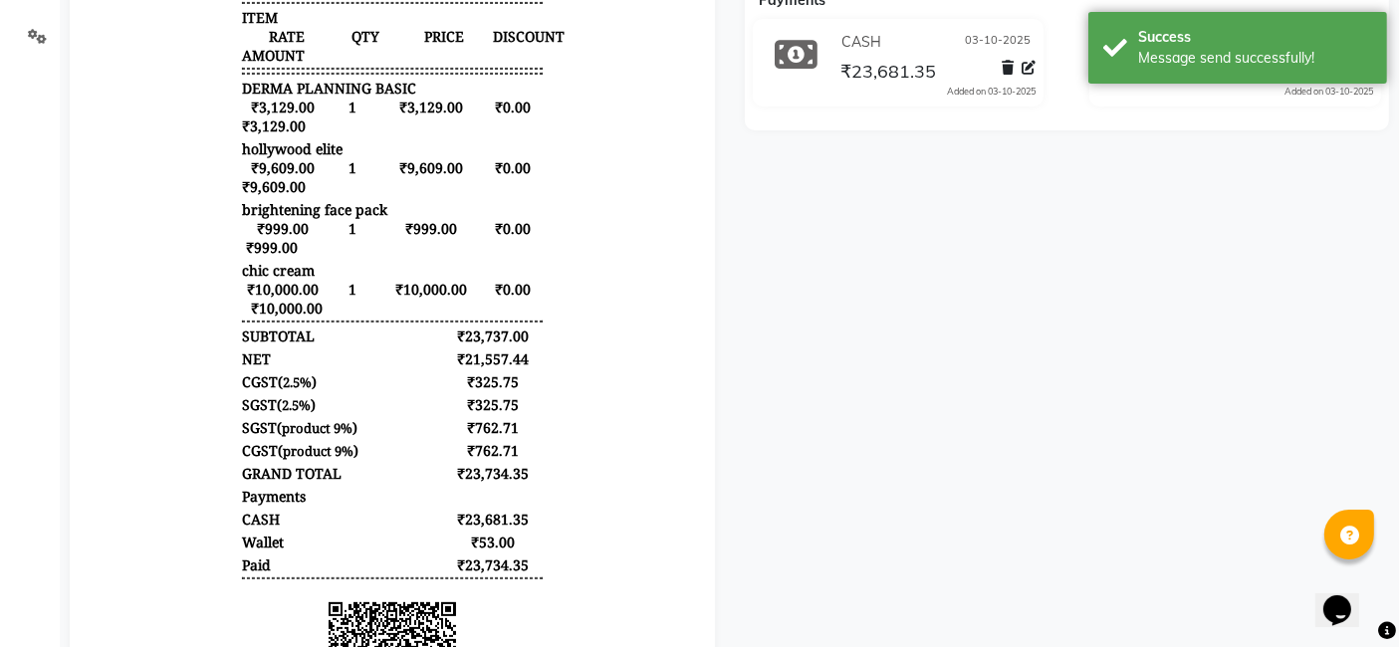
scroll to position [535, 0]
